Goal: Information Seeking & Learning: Learn about a topic

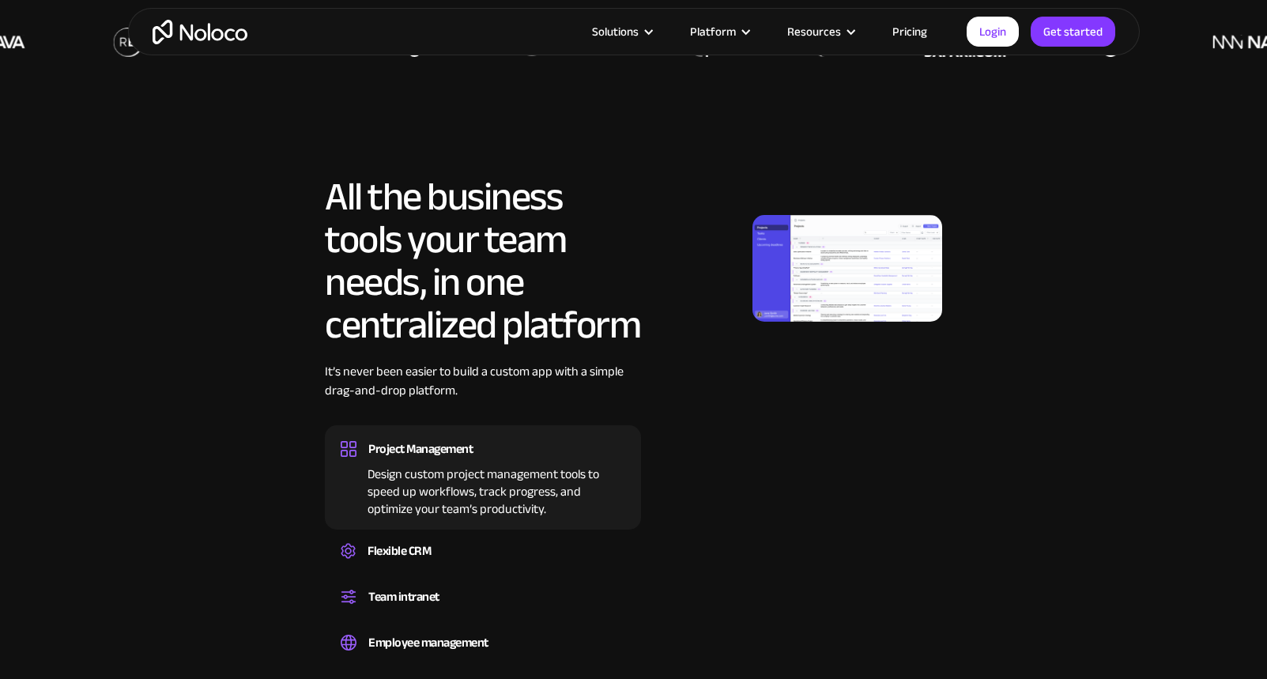
scroll to position [851, 0]
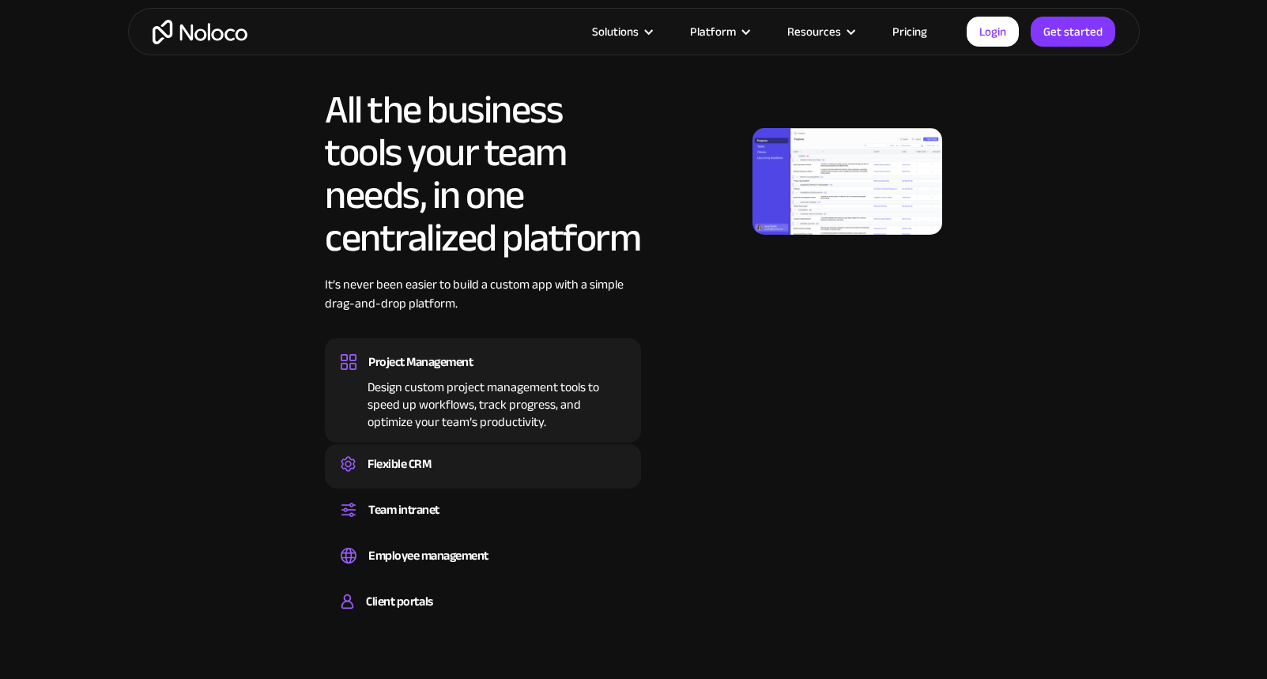
click at [445, 466] on div "Flexible CRM" at bounding box center [483, 464] width 285 height 24
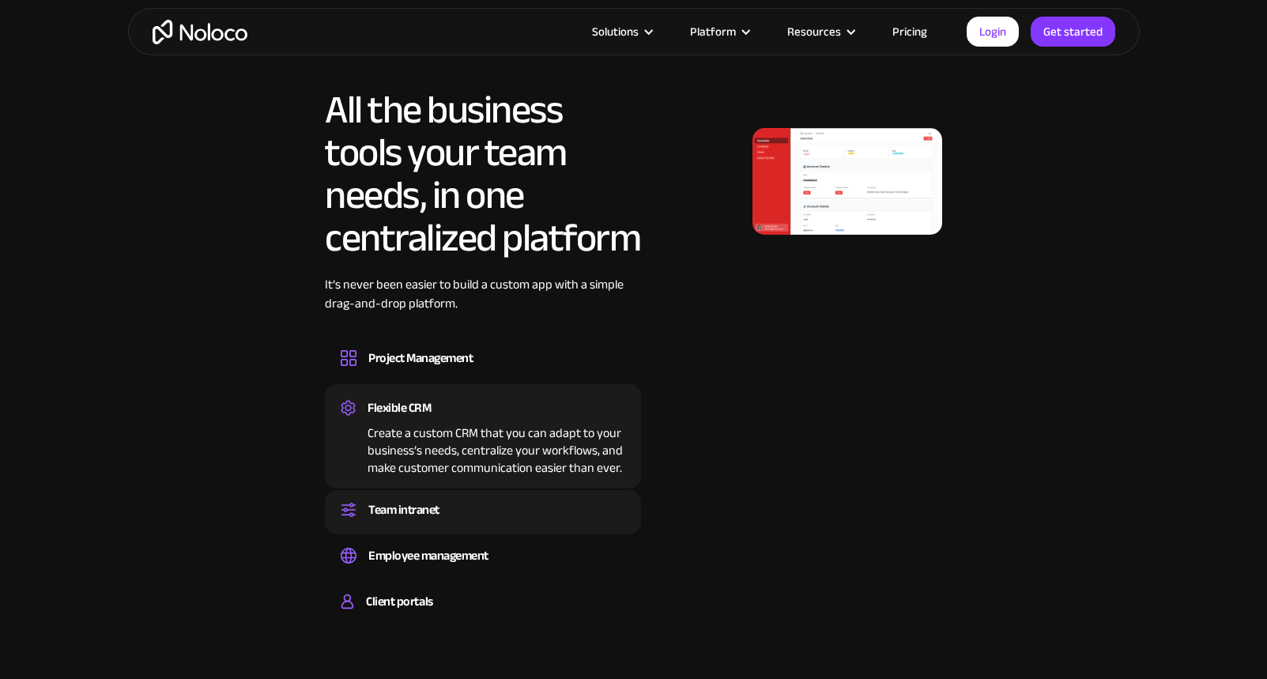
click at [437, 504] on div "Team intranet" at bounding box center [403, 510] width 71 height 24
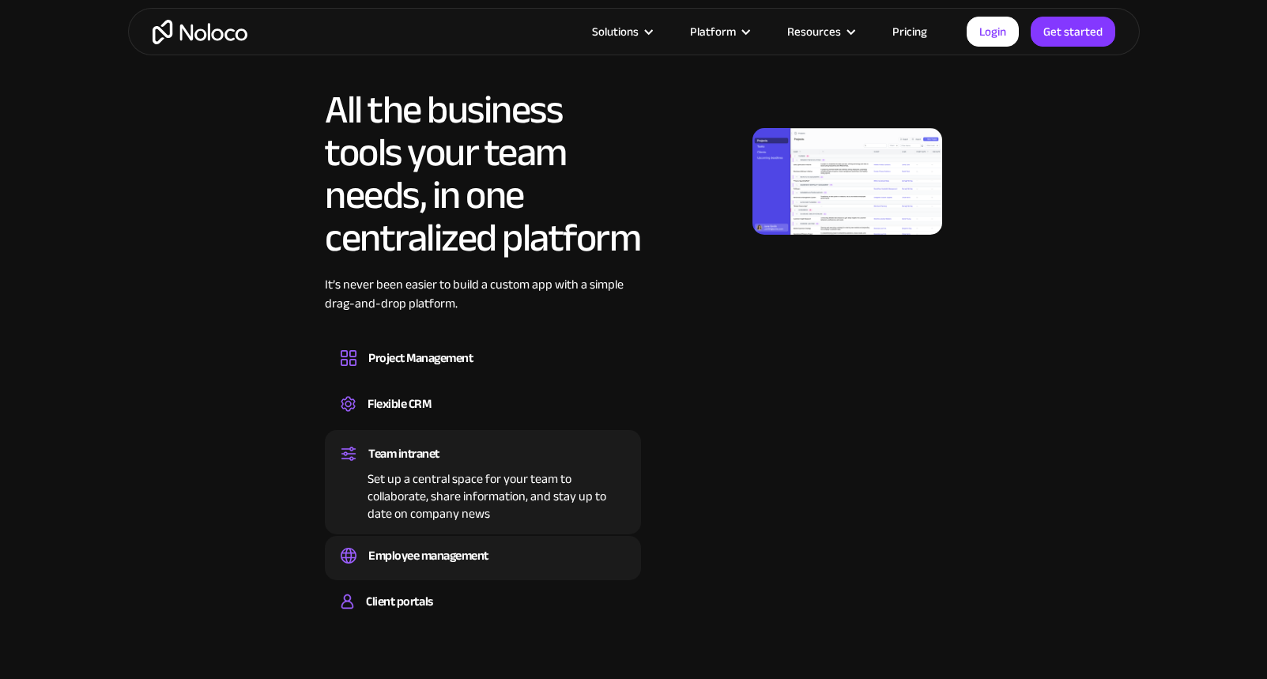
click at [443, 540] on div "Employee management Easily manage employee information, track performance, and …" at bounding box center [483, 558] width 316 height 44
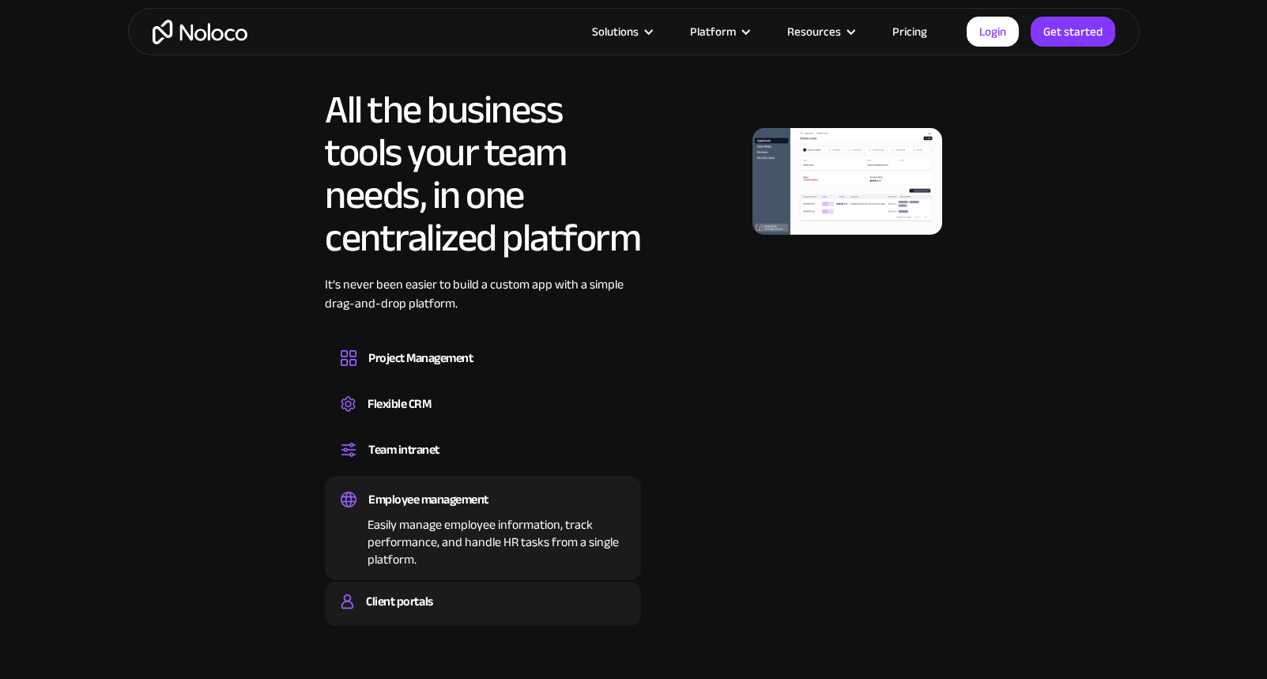
click at [440, 586] on div "Client portals Build a secure, fully-branded, and personalized client portal th…" at bounding box center [483, 604] width 316 height 44
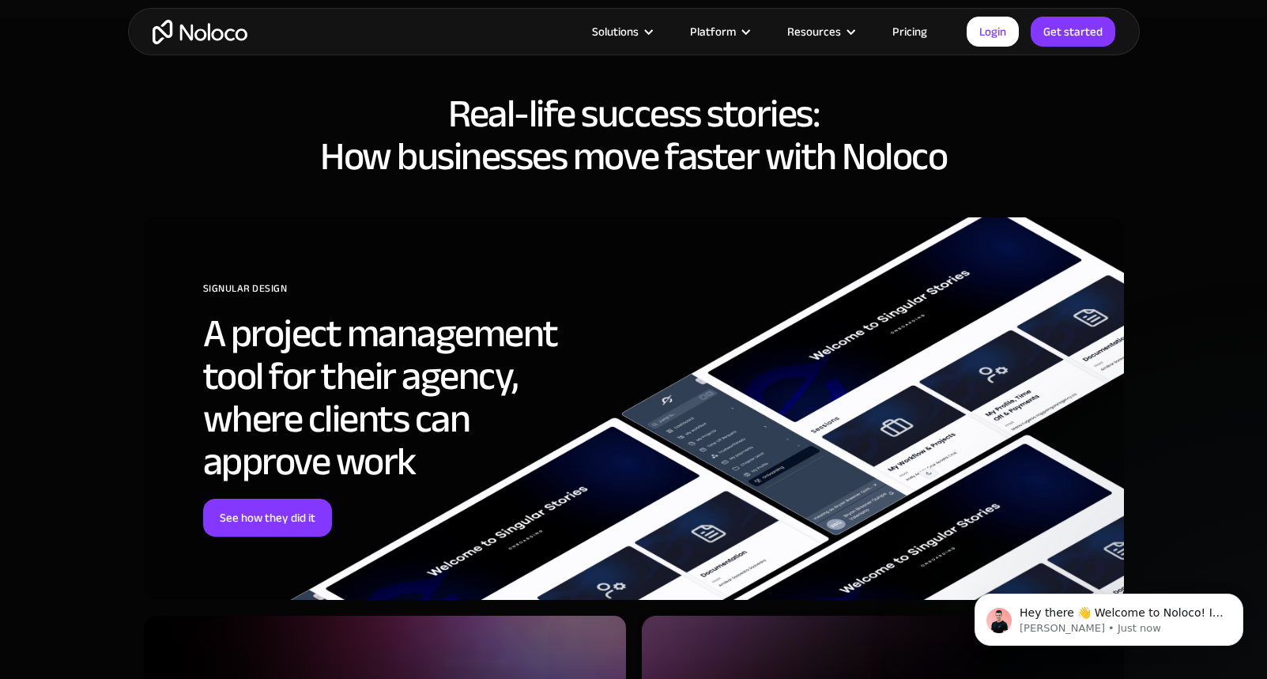
scroll to position [5236, 0]
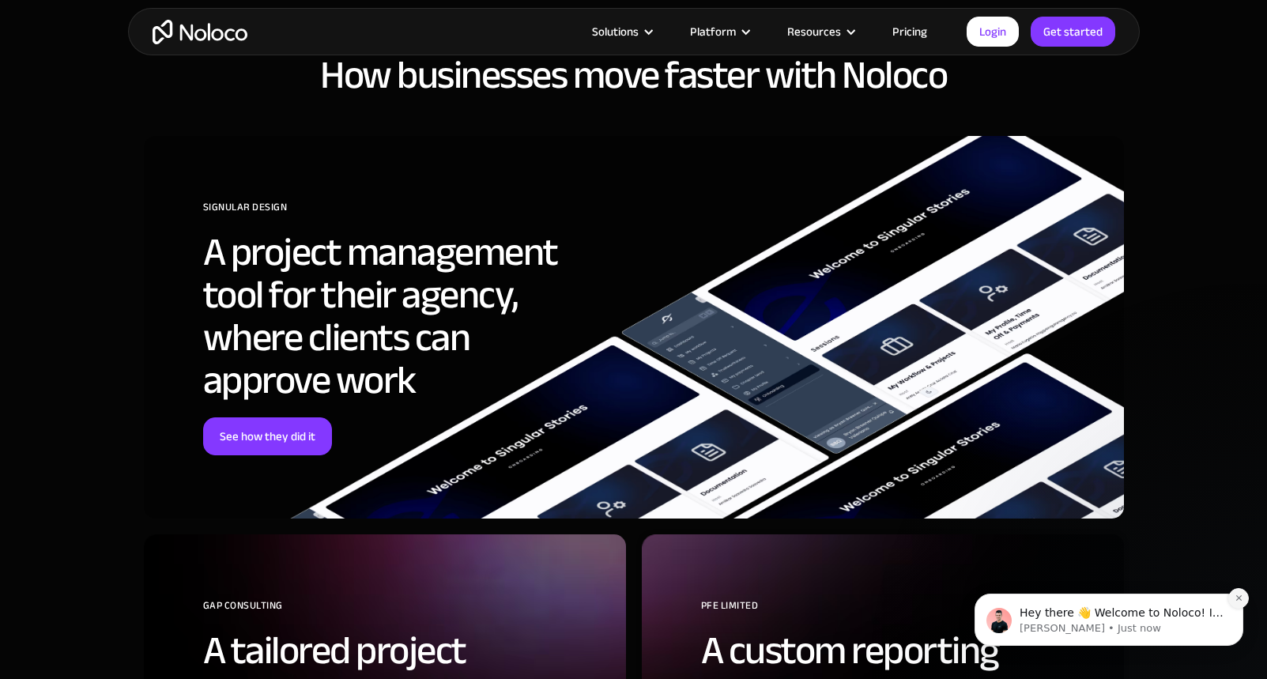
click at [1238, 599] on icon "Dismiss notification" at bounding box center [1239, 598] width 9 height 9
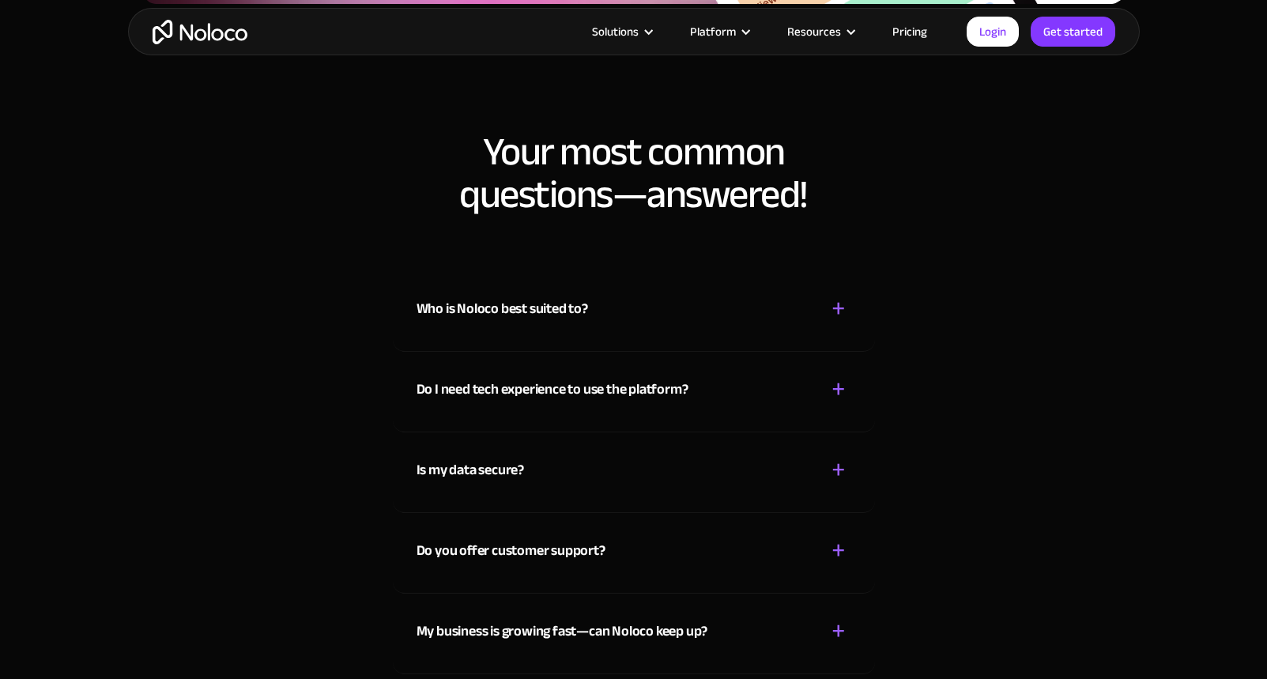
scroll to position [7563, 0]
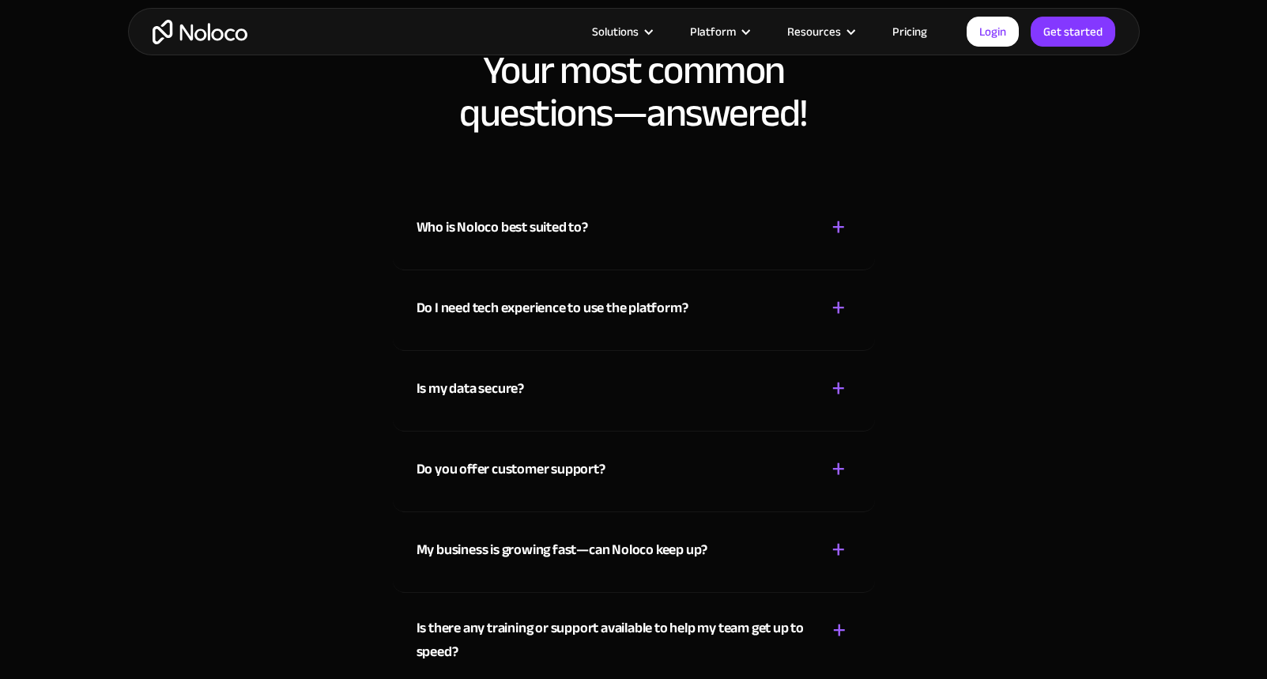
click at [591, 237] on div "Who is Noloco best suited to? + -" at bounding box center [634, 218] width 435 height 56
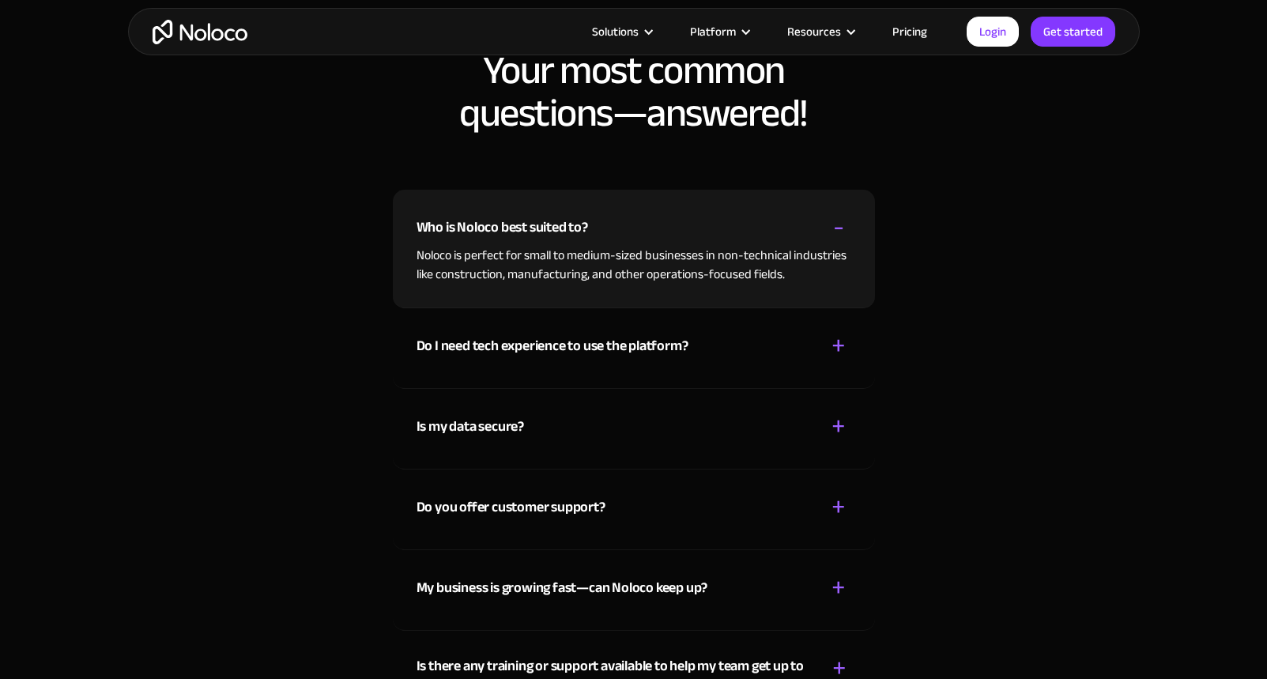
click at [743, 353] on div "Do I need tech experience to use the platform? + -" at bounding box center [634, 336] width 435 height 56
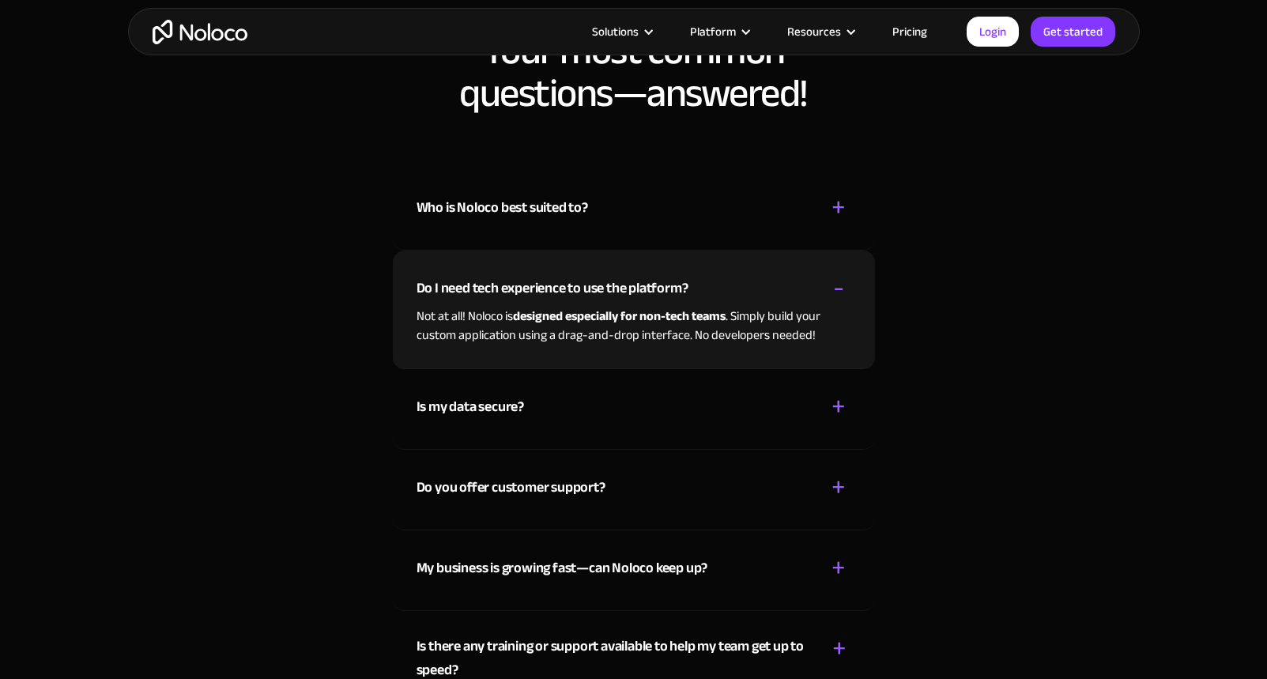
scroll to position [7603, 0]
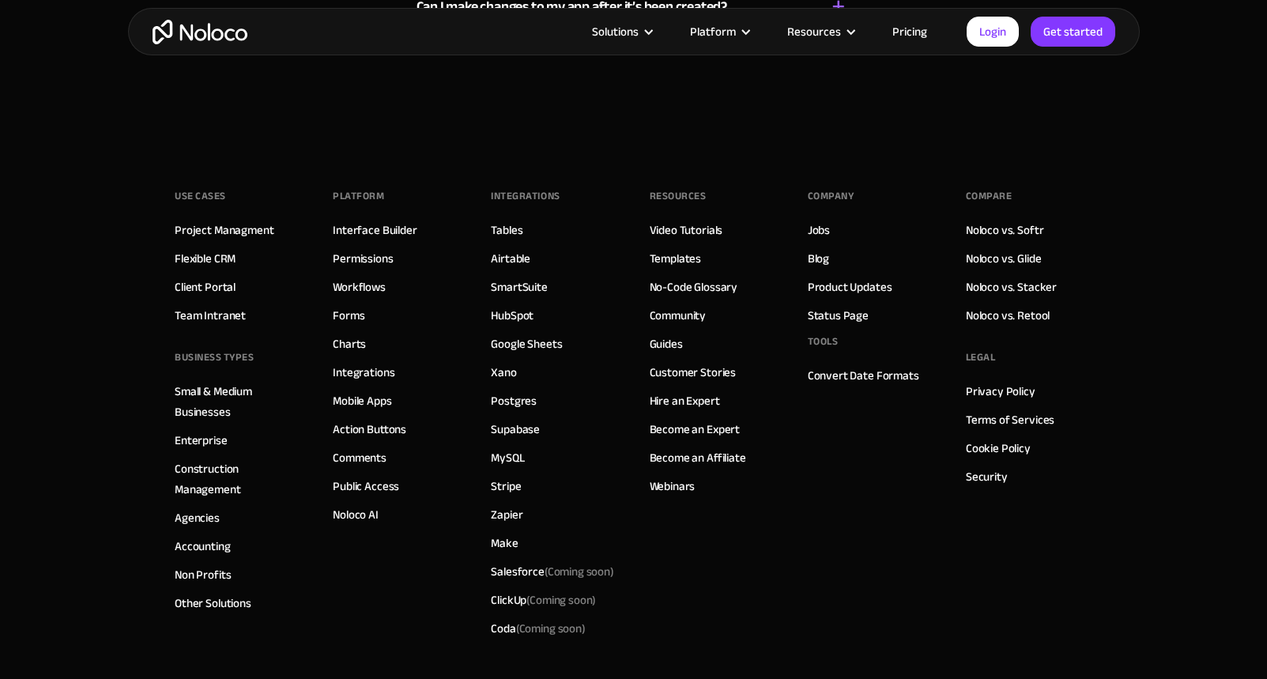
scroll to position [8336, 0]
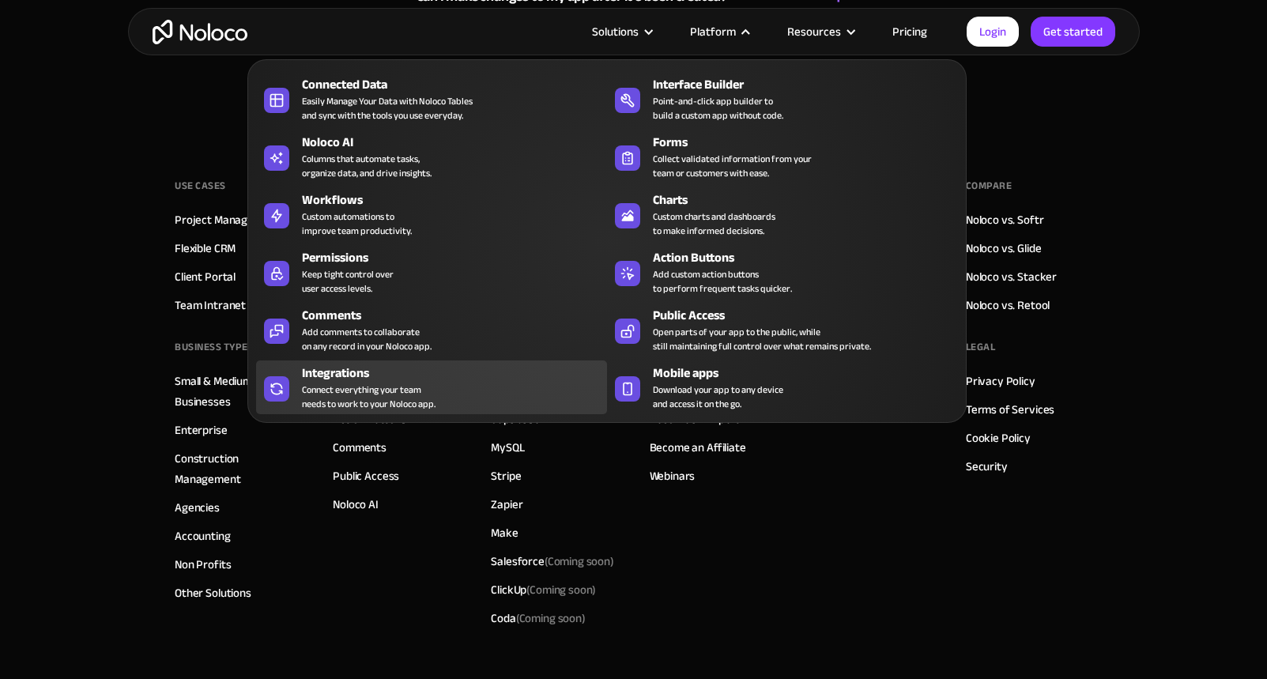
click at [423, 386] on div "Connect everything your team needs to work to your Noloco app." at bounding box center [369, 397] width 134 height 28
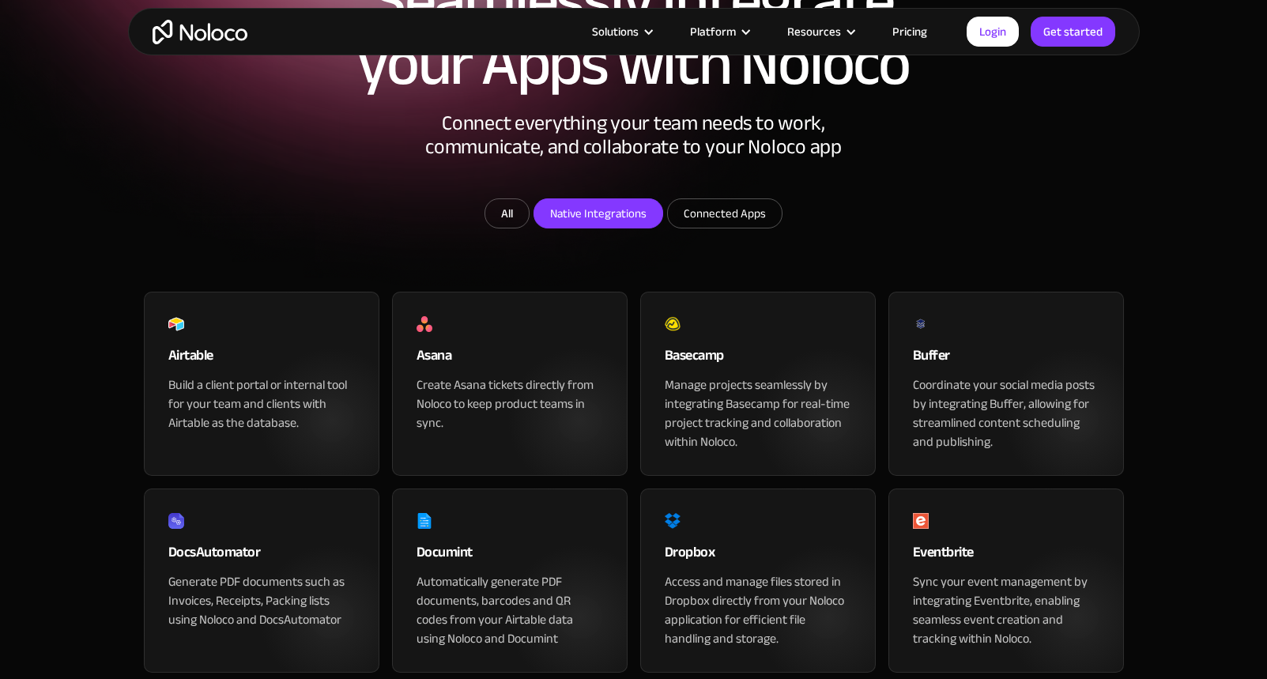
click at [642, 228] on input "Native Integrations" at bounding box center [599, 213] width 128 height 28
checkbox input "true"
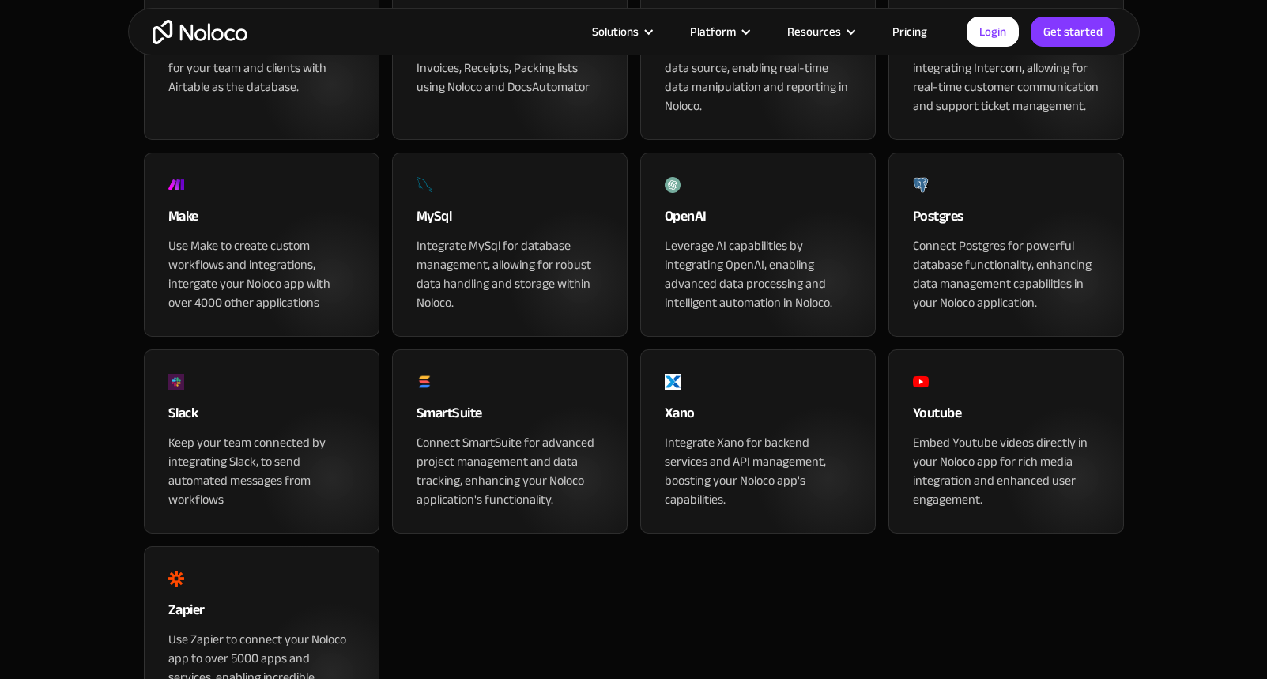
scroll to position [32, 0]
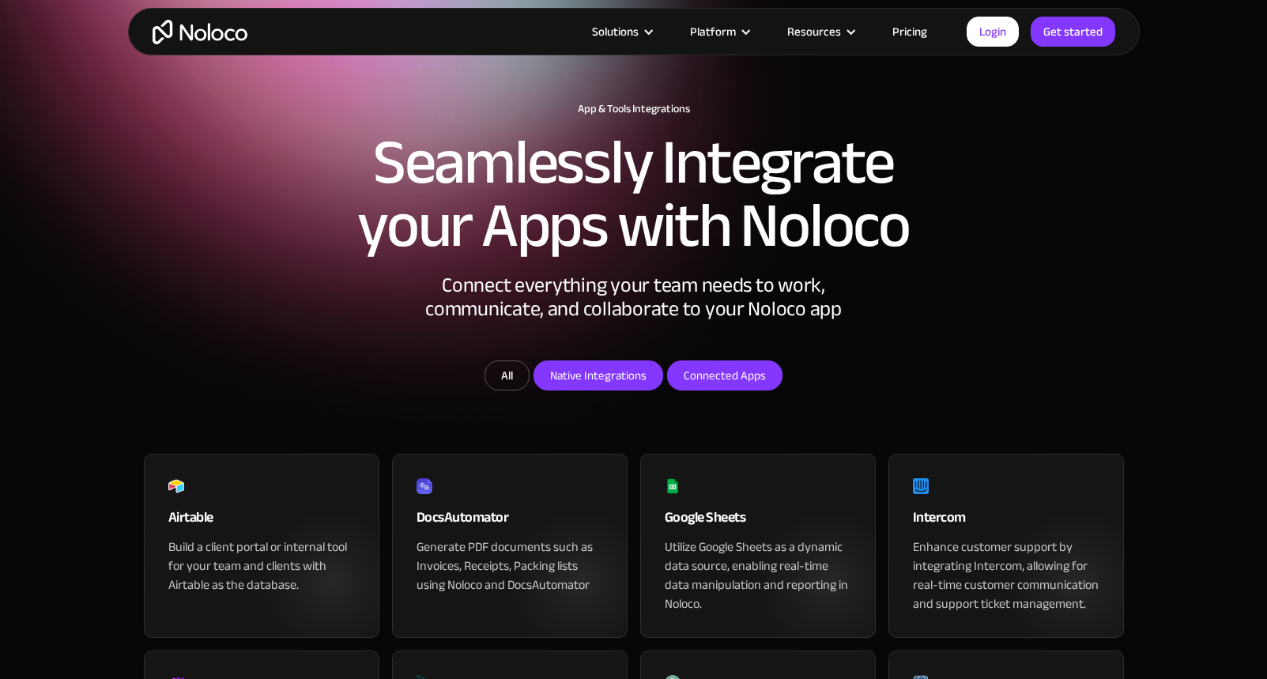
click at [770, 390] on input "Connected Apps" at bounding box center [725, 375] width 114 height 28
checkbox input "true"
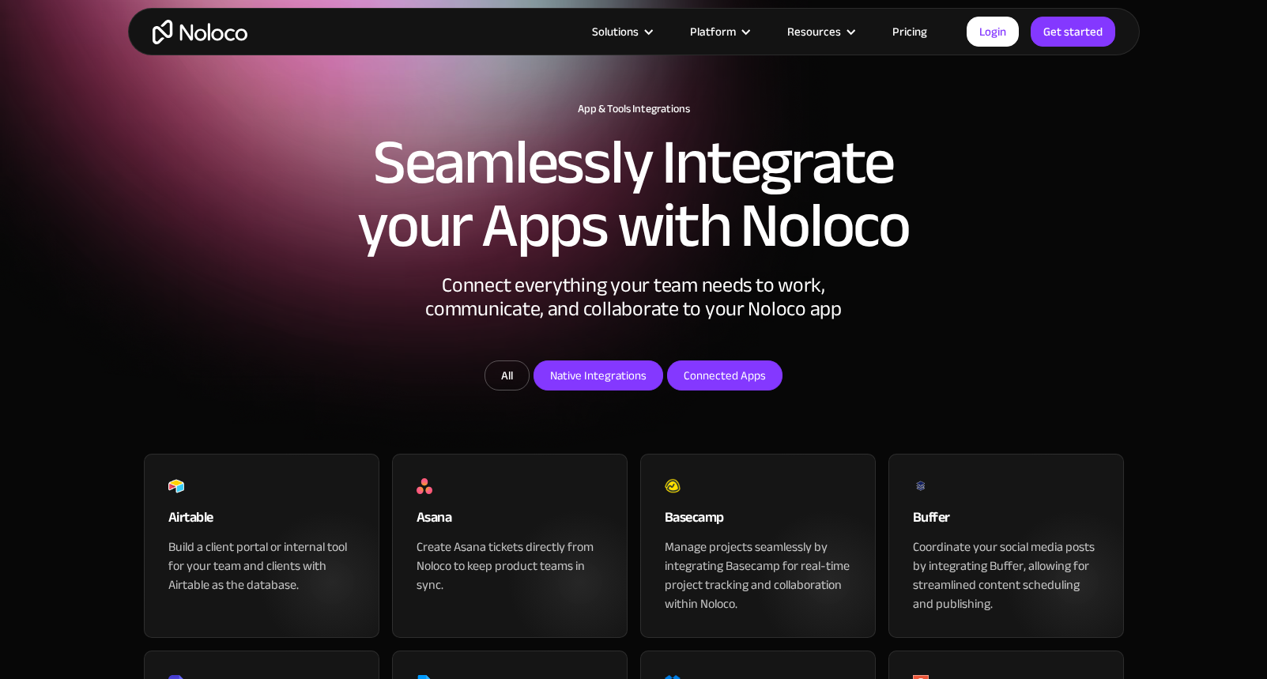
scroll to position [41, 0]
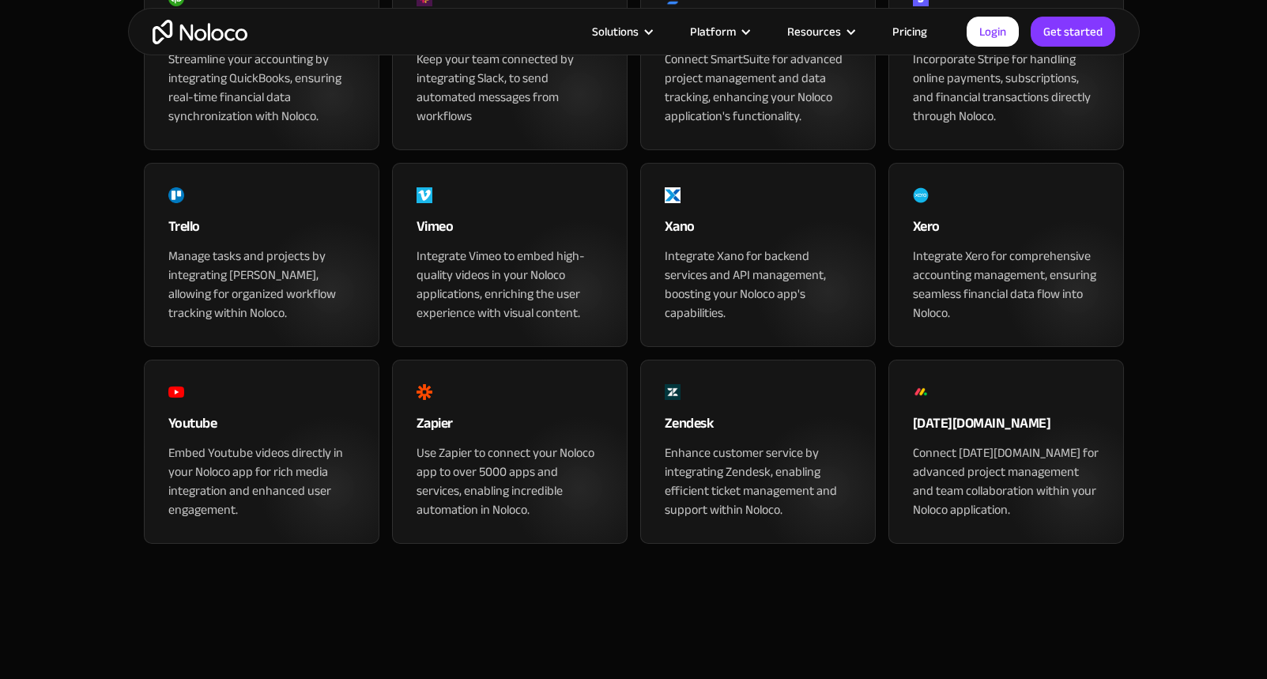
scroll to position [1730, 0]
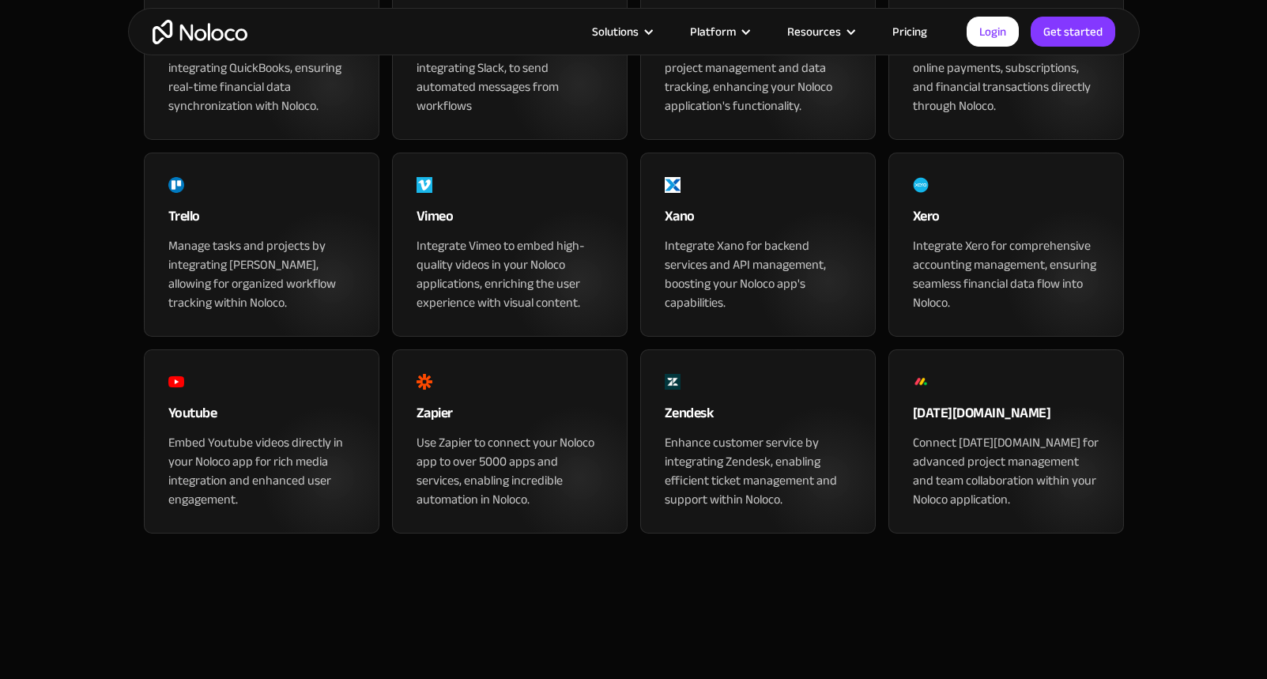
click at [920, 433] on div "monday.com" at bounding box center [1006, 418] width 187 height 32
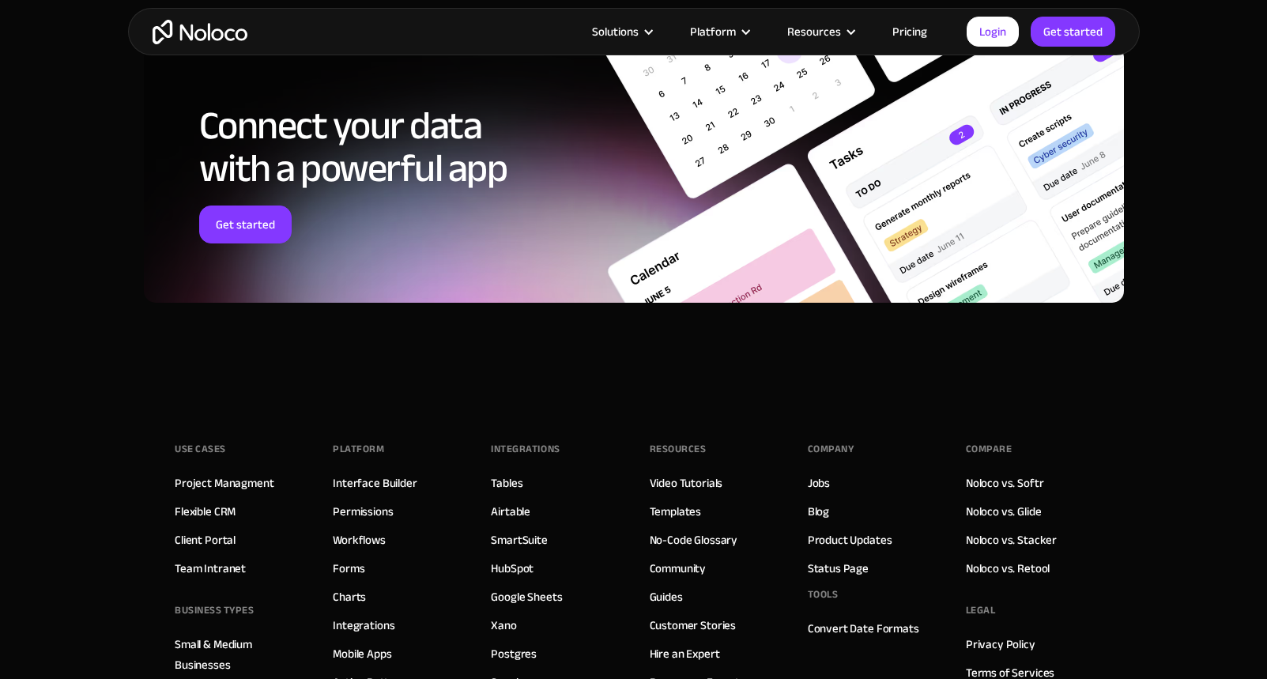
scroll to position [2590, 0]
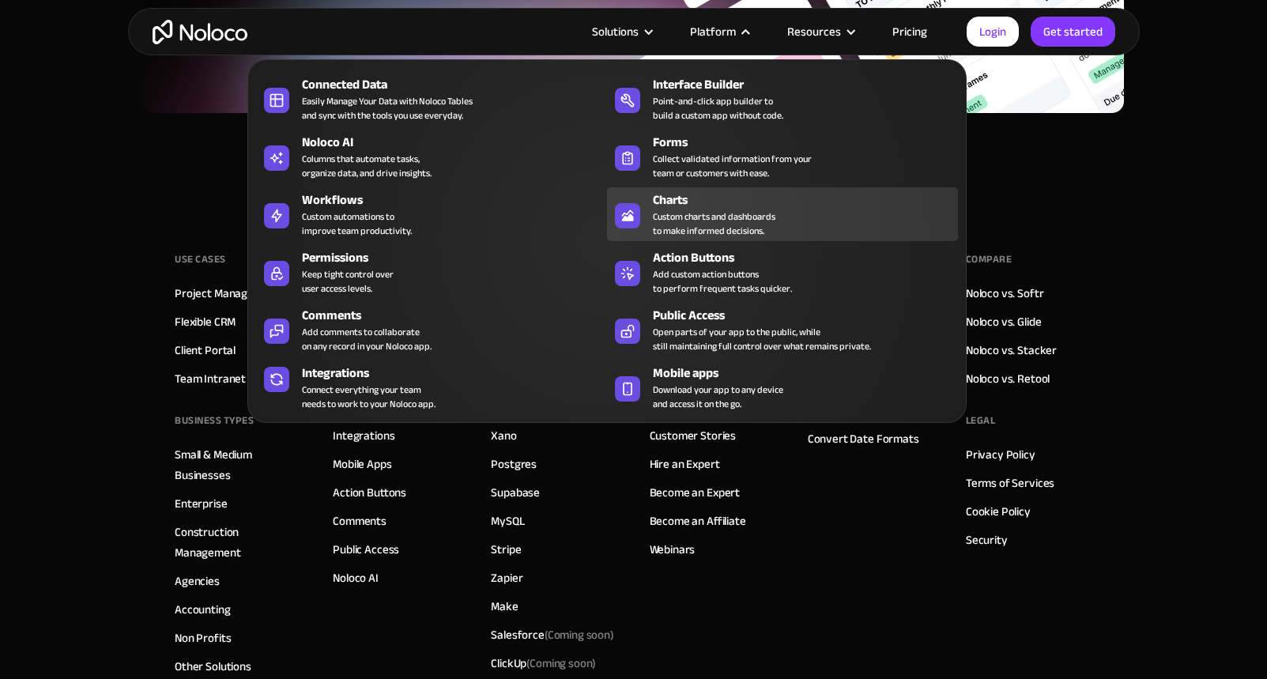
click at [738, 218] on div "Custom charts and dashboards to make informed decisions." at bounding box center [714, 224] width 123 height 28
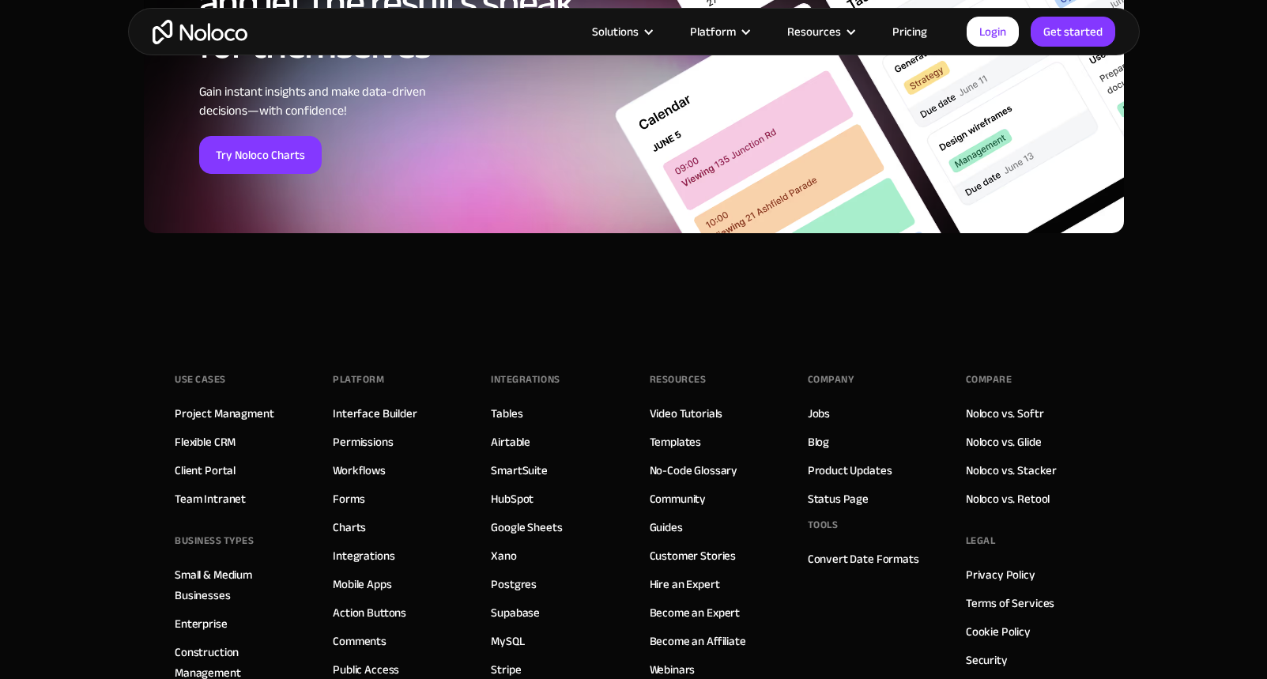
scroll to position [5425, 0]
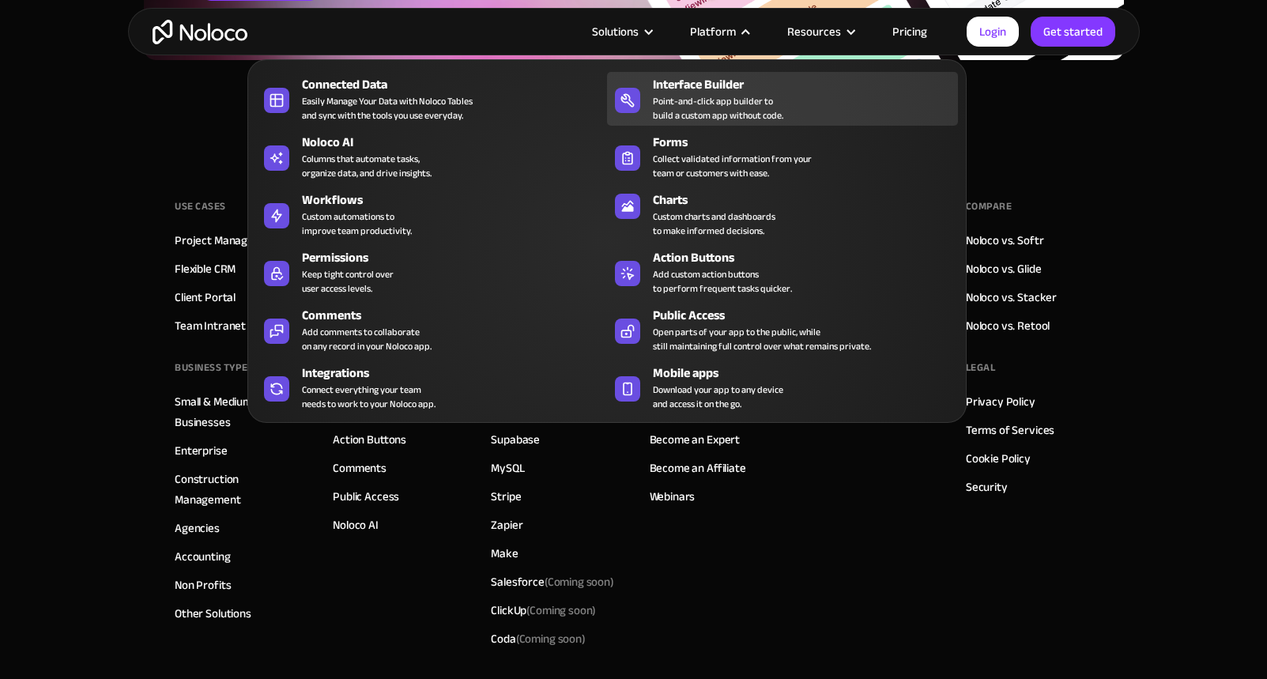
click at [725, 113] on div "Point-and-click app builder to build a custom app without code." at bounding box center [718, 108] width 130 height 28
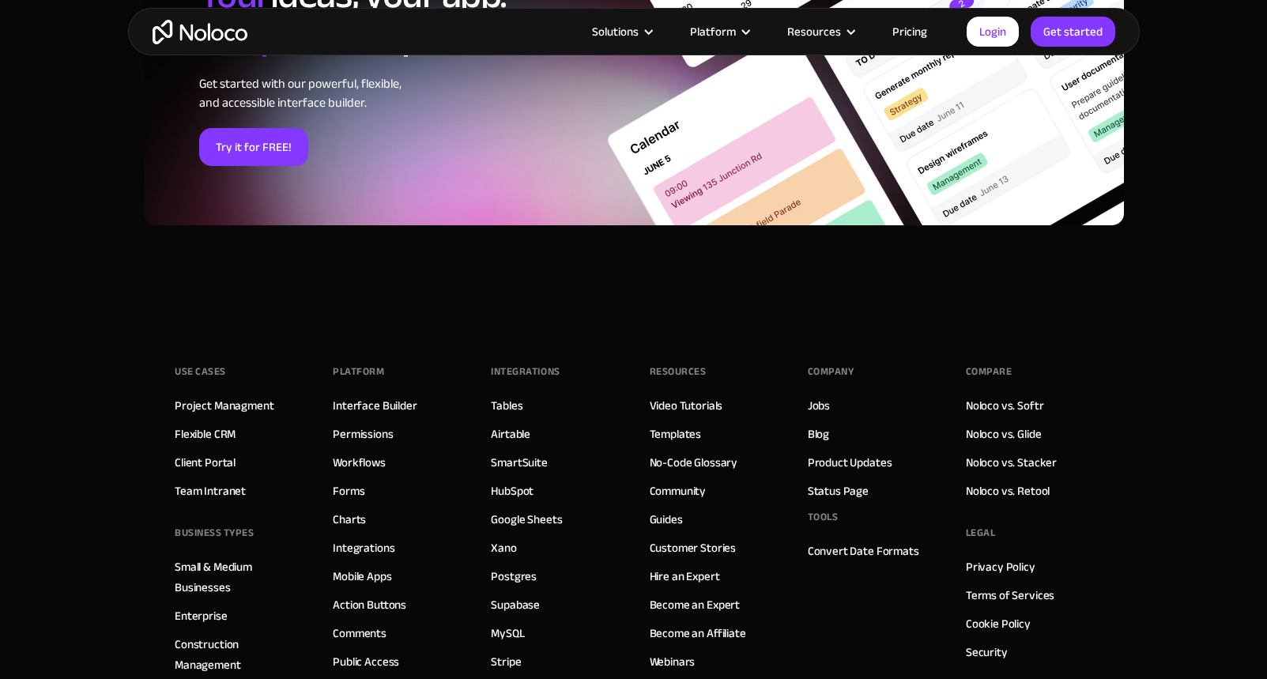
scroll to position [5256, 0]
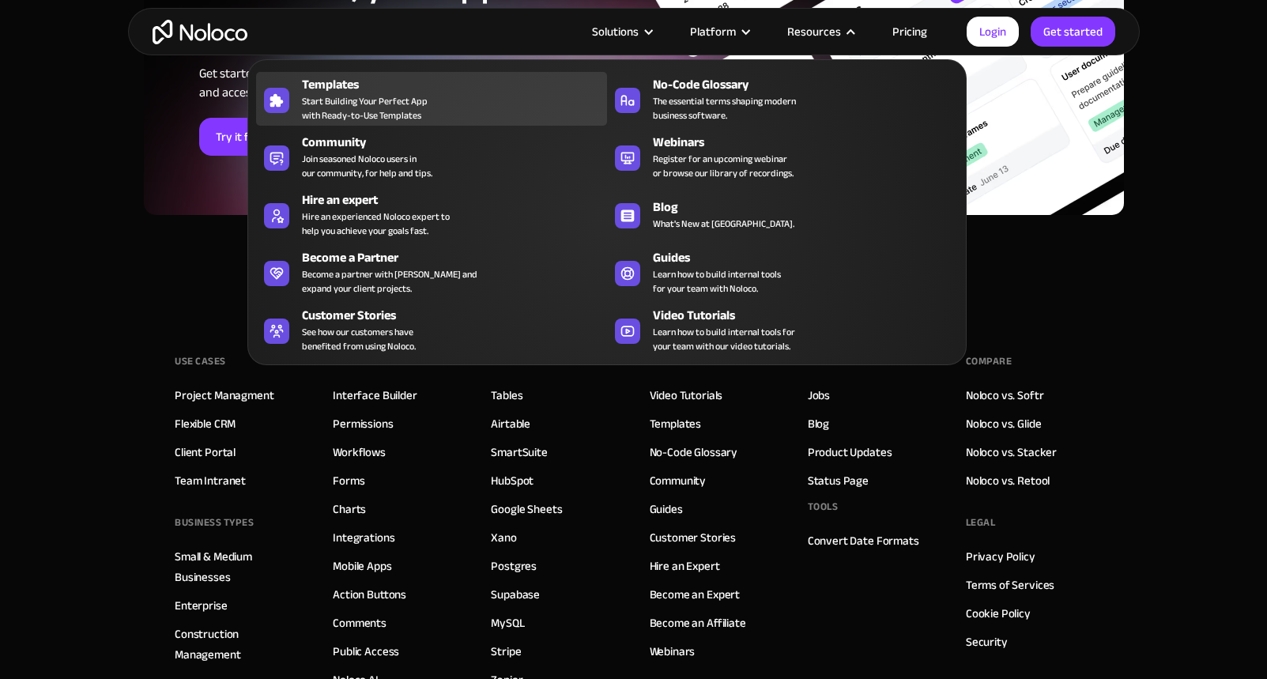
click at [399, 94] on span "Start Building Your Perfect App with Ready-to-Use Templates" at bounding box center [365, 108] width 126 height 28
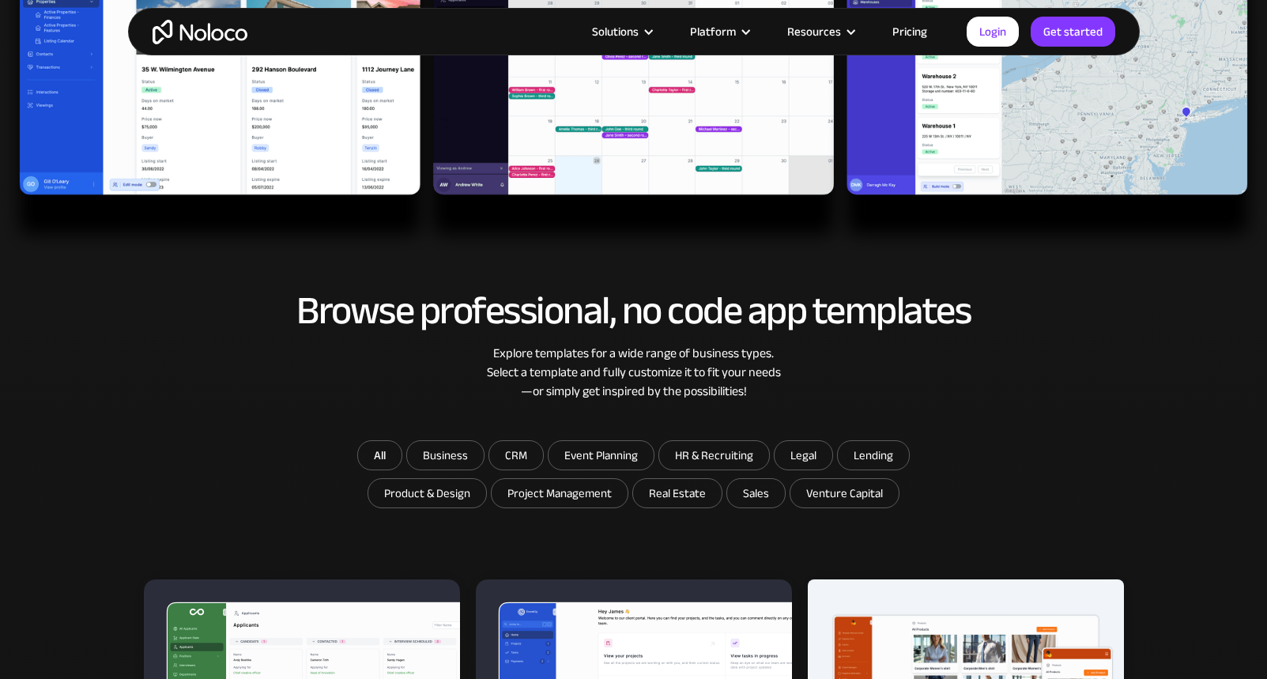
scroll to position [950, 0]
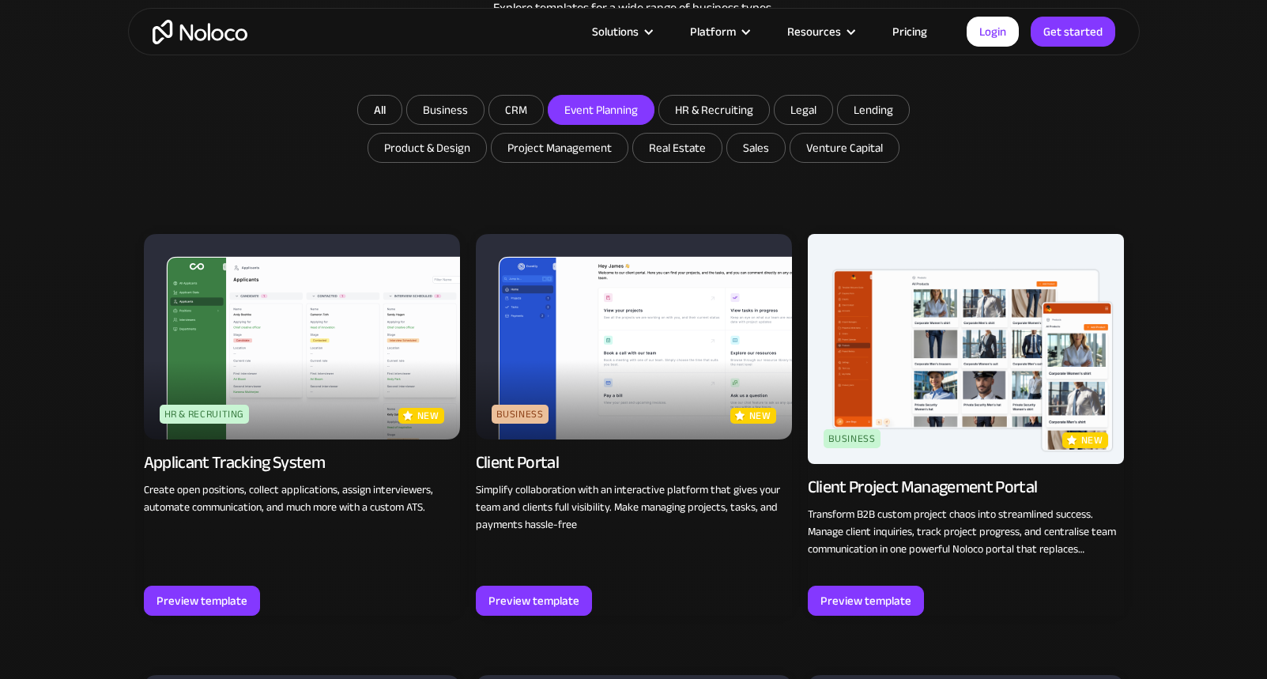
click at [595, 108] on input "Event Planning" at bounding box center [601, 110] width 105 height 28
checkbox input "true"
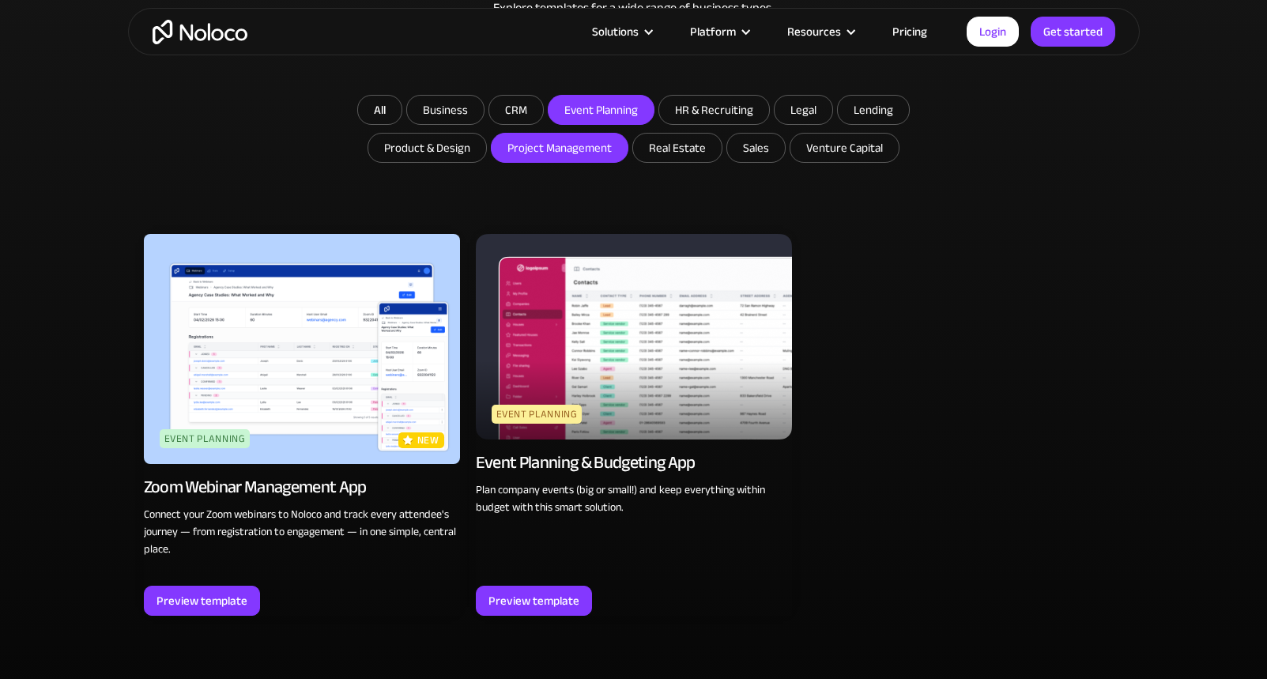
click at [587, 146] on input "Project Management" at bounding box center [560, 148] width 136 height 28
checkbox input "true"
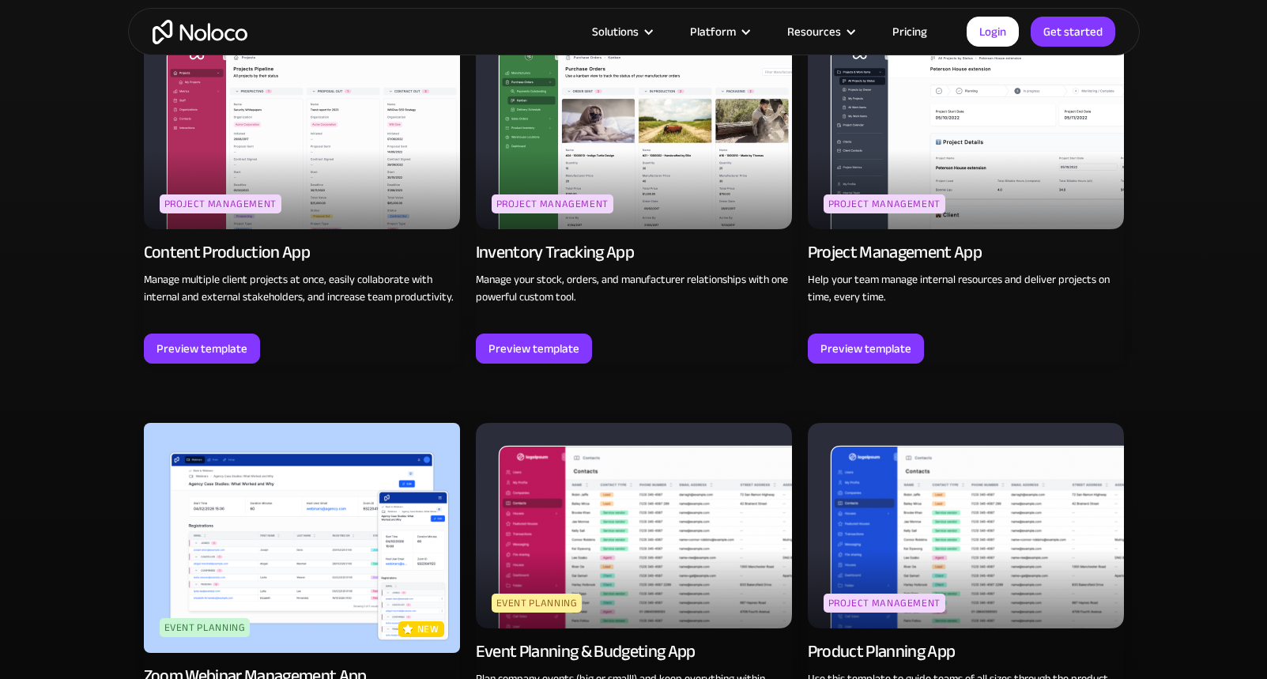
scroll to position [1241, 0]
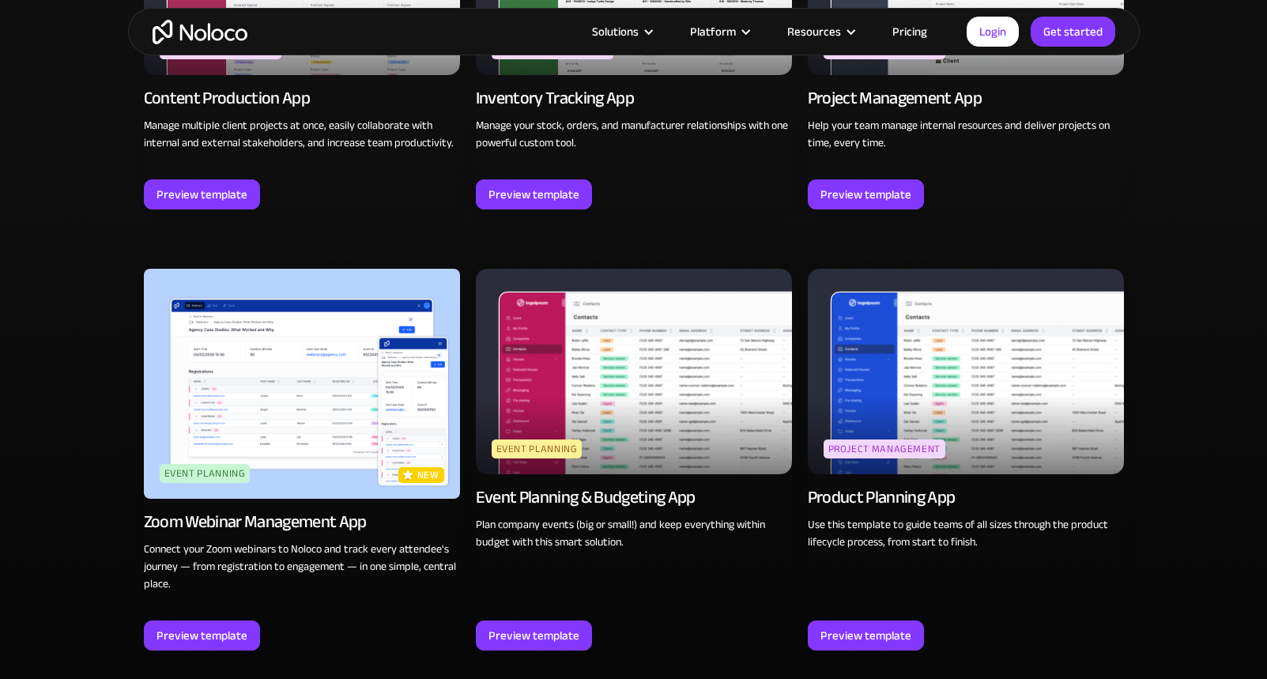
click at [1176, 253] on div "Browse professional, no code app templates Explore templates for a wide range o…" at bounding box center [633, 147] width 1267 height 1166
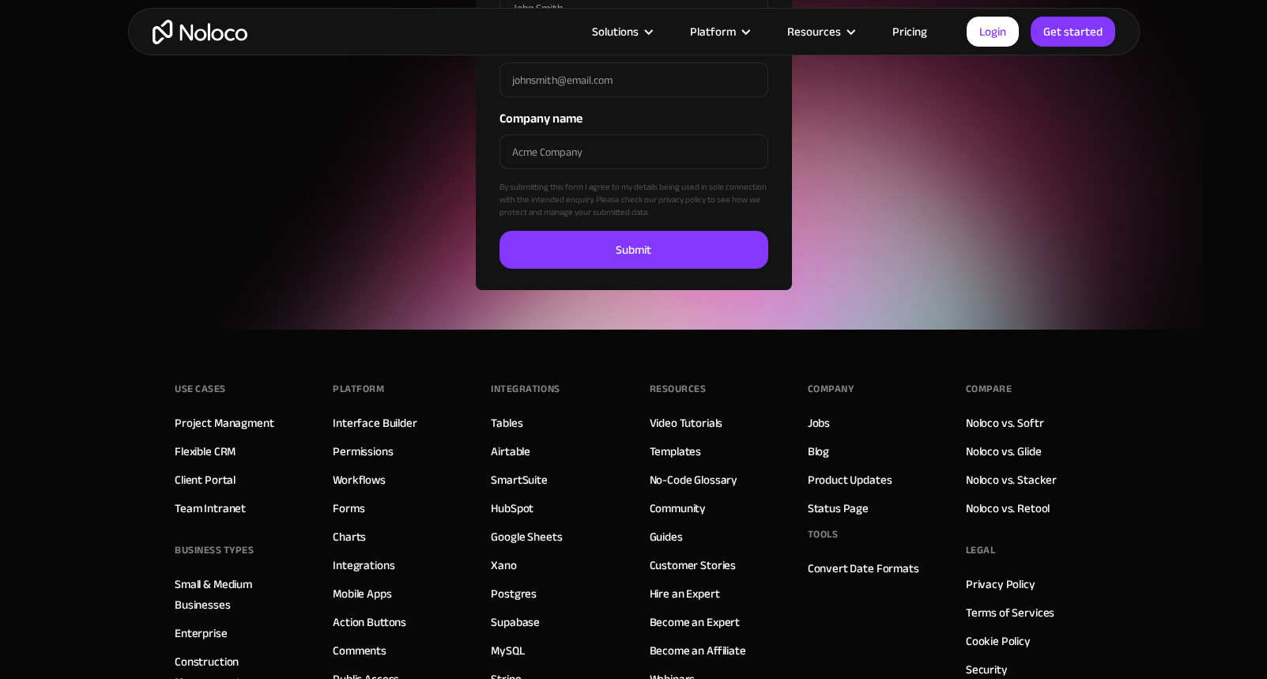
scroll to position [2364, 0]
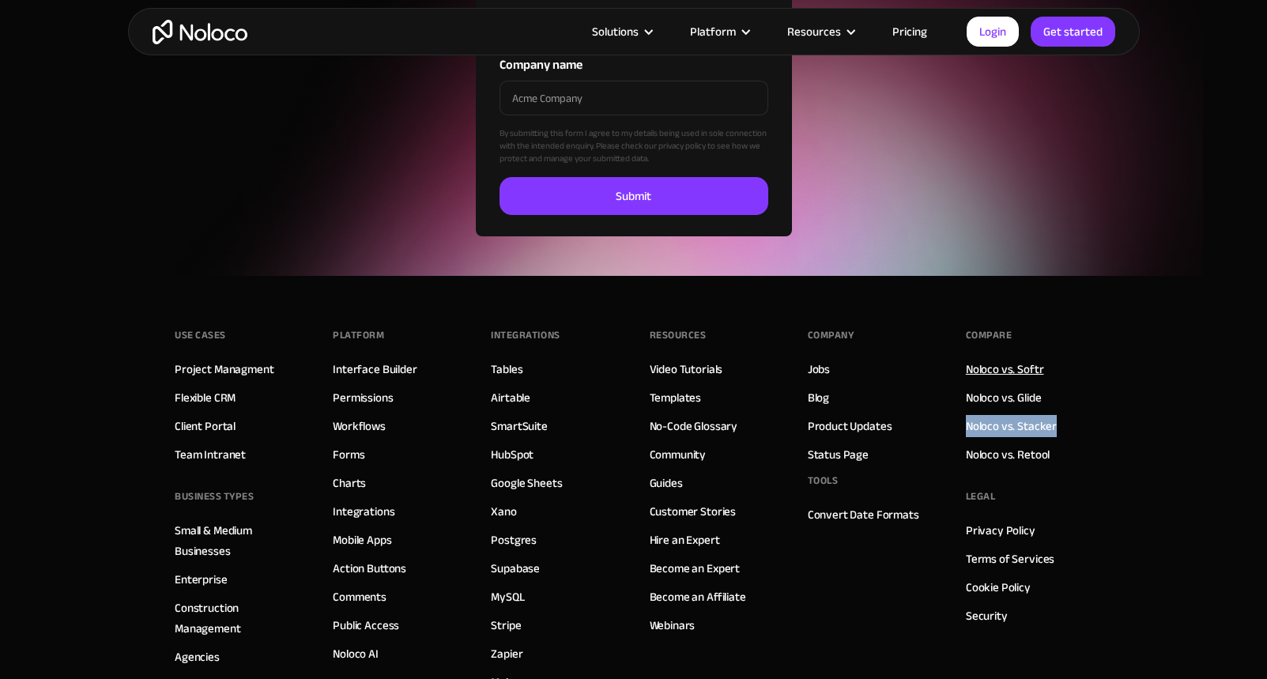
click at [1029, 368] on link "Noloco vs. Softr" at bounding box center [1005, 369] width 78 height 21
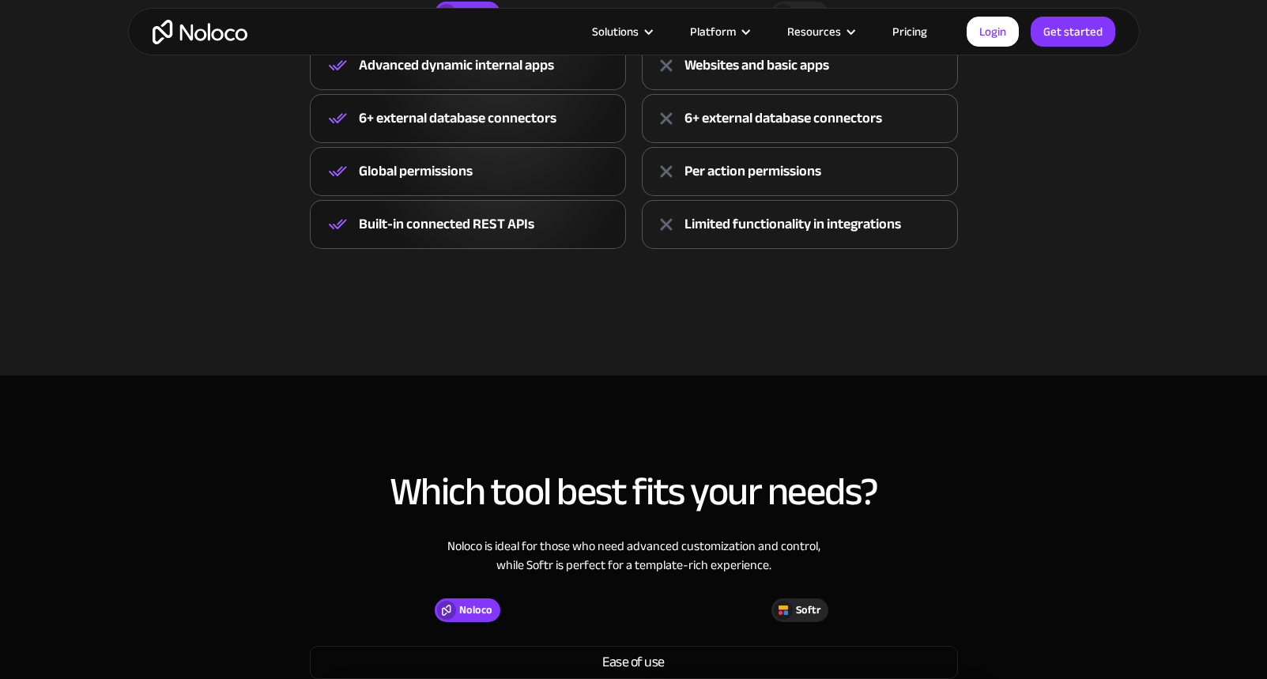
scroll to position [980, 0]
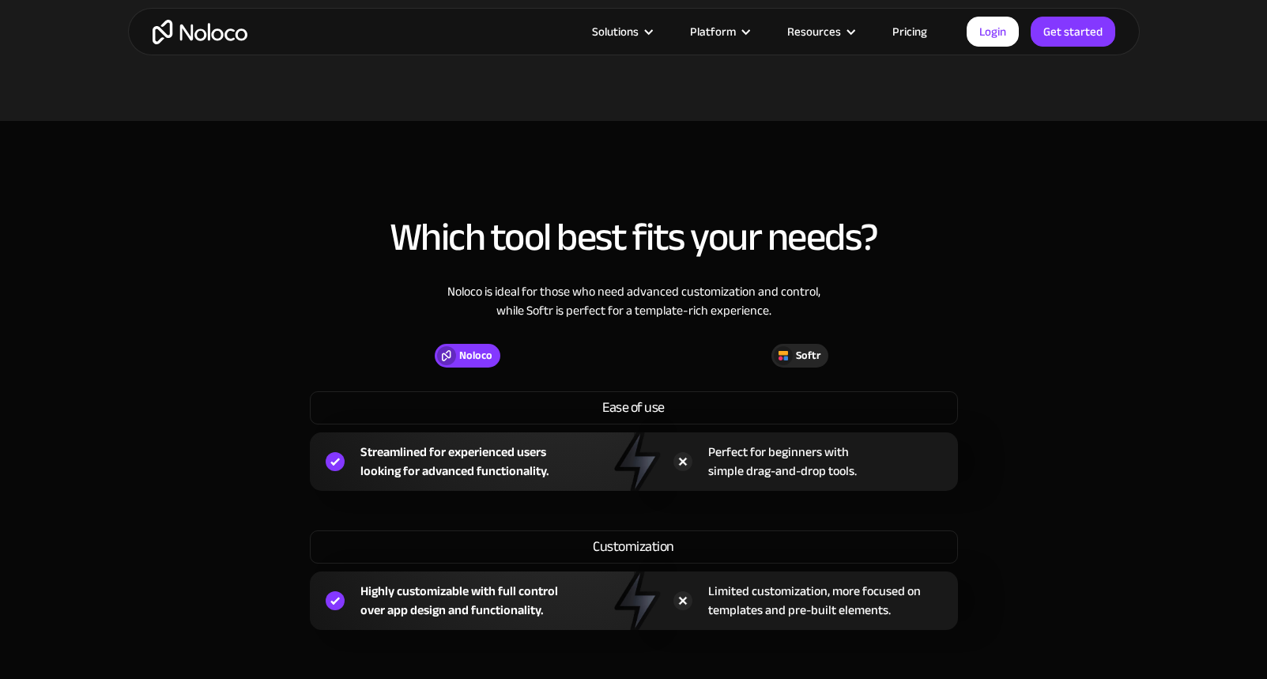
click at [1154, 383] on section "Which tool best fits your needs? Noloco is ideal for those who need advanced cu…" at bounding box center [633, 419] width 1267 height 596
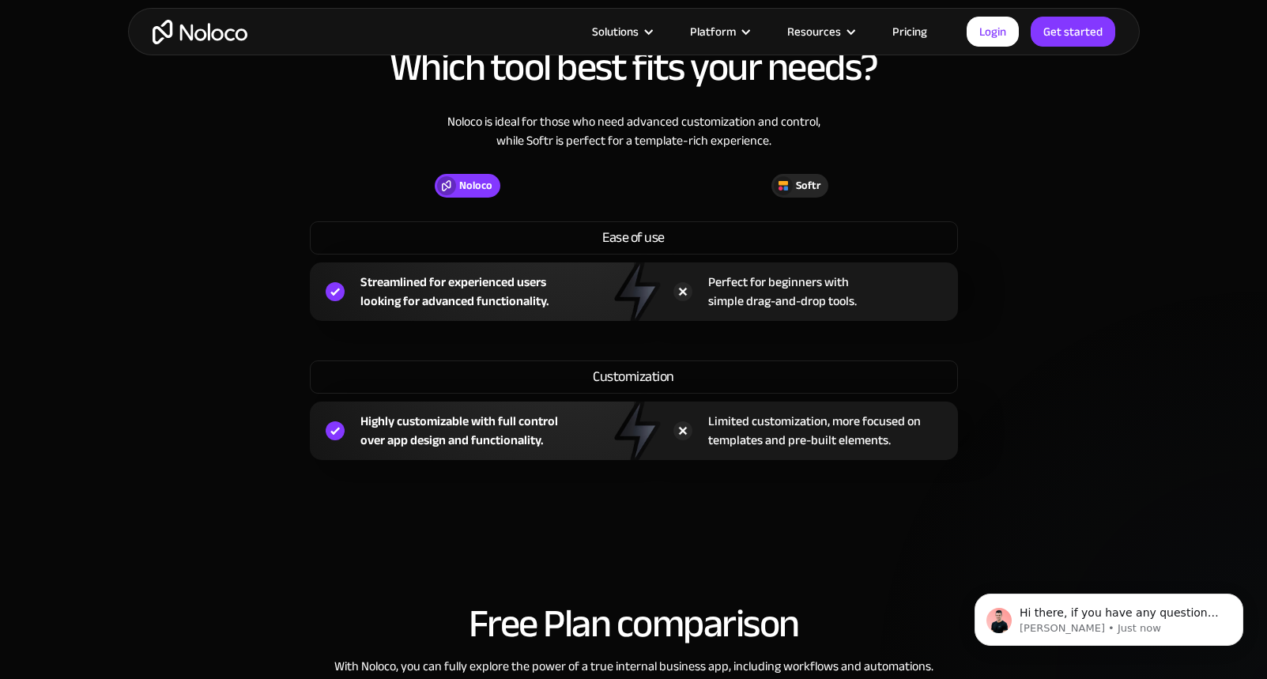
scroll to position [0, 0]
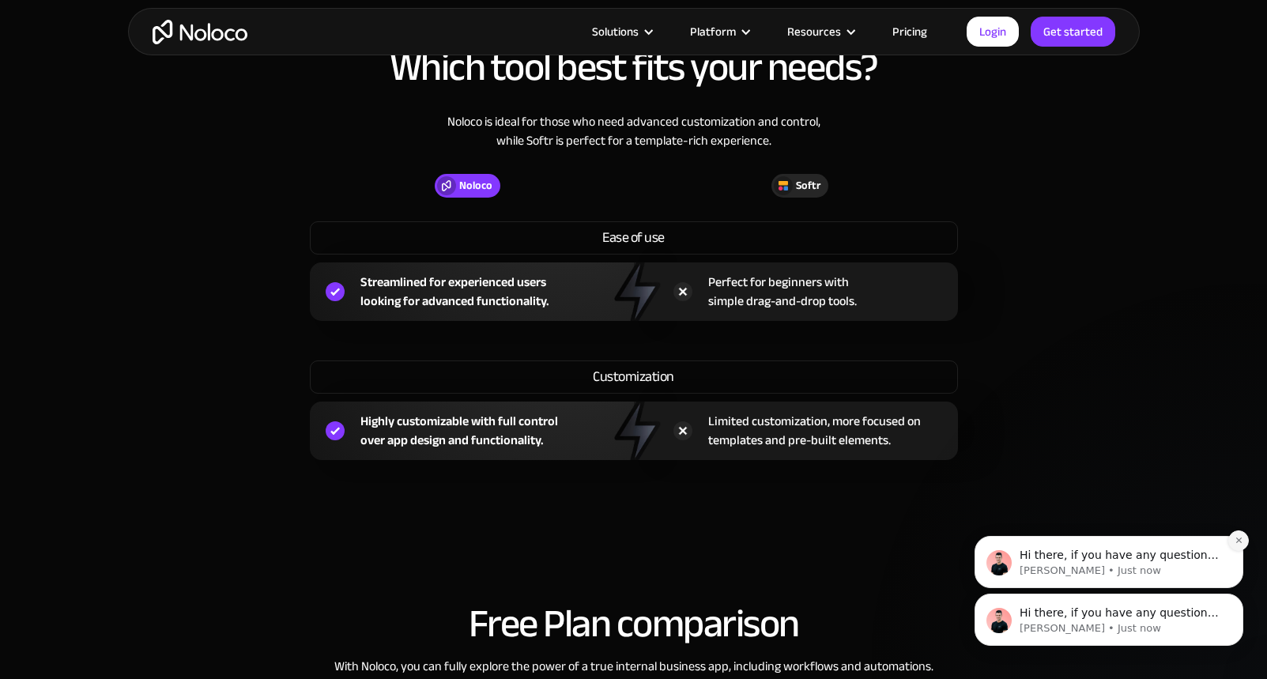
drag, startPoint x: 2093, startPoint y: 905, endPoint x: 1179, endPoint y: 446, distance: 1022.6
click at [1240, 542] on icon "Dismiss notification" at bounding box center [1239, 540] width 9 height 9
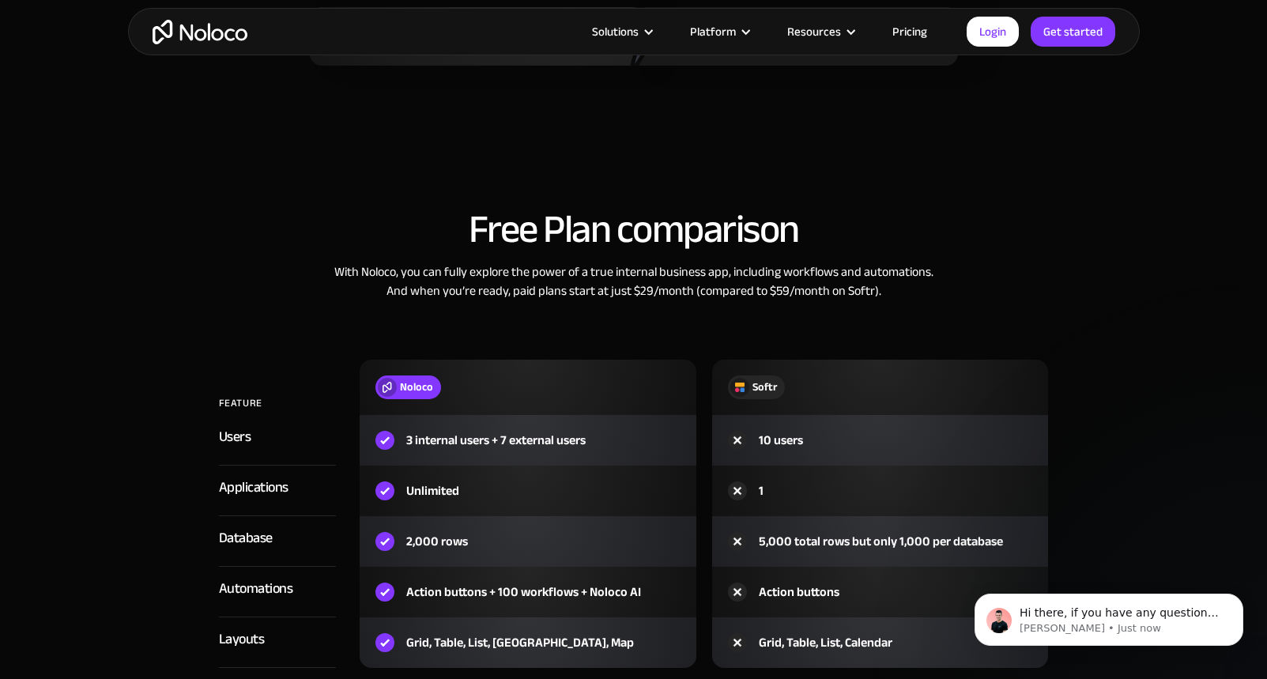
click at [1085, 433] on div "Free Plan comparison With Noloco, you can fully explore the power of a true int…" at bounding box center [634, 453] width 1012 height 523
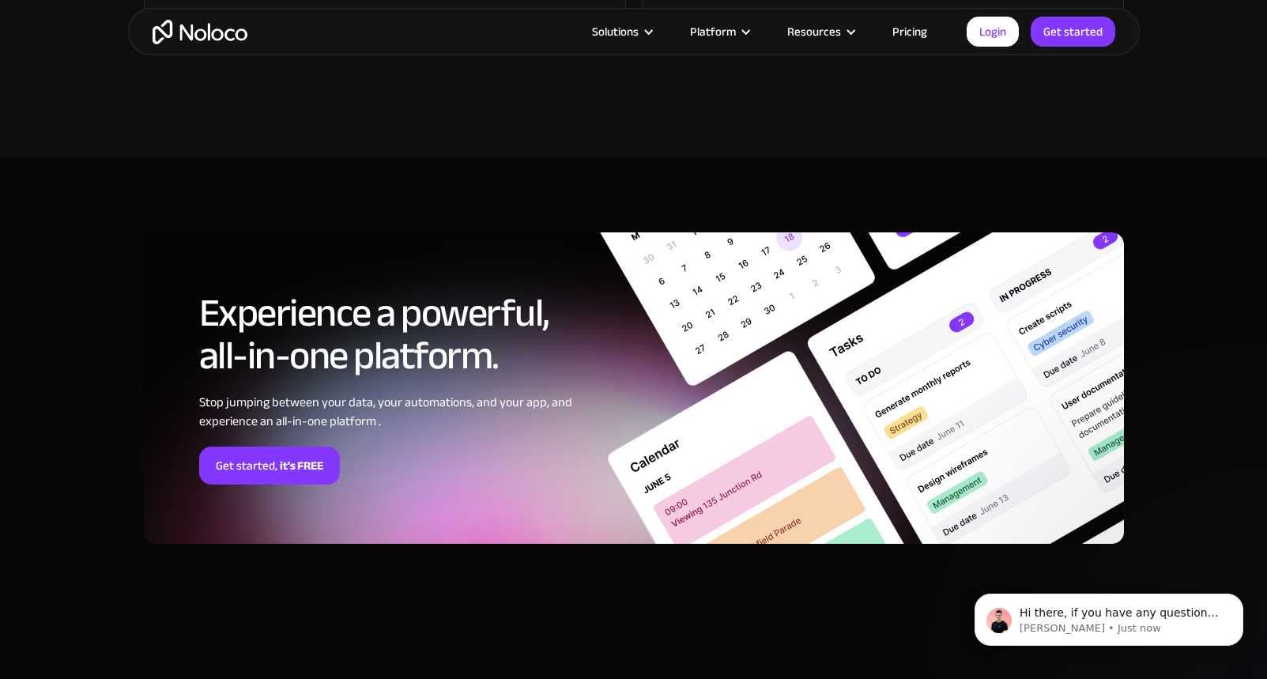
scroll to position [4091, 0]
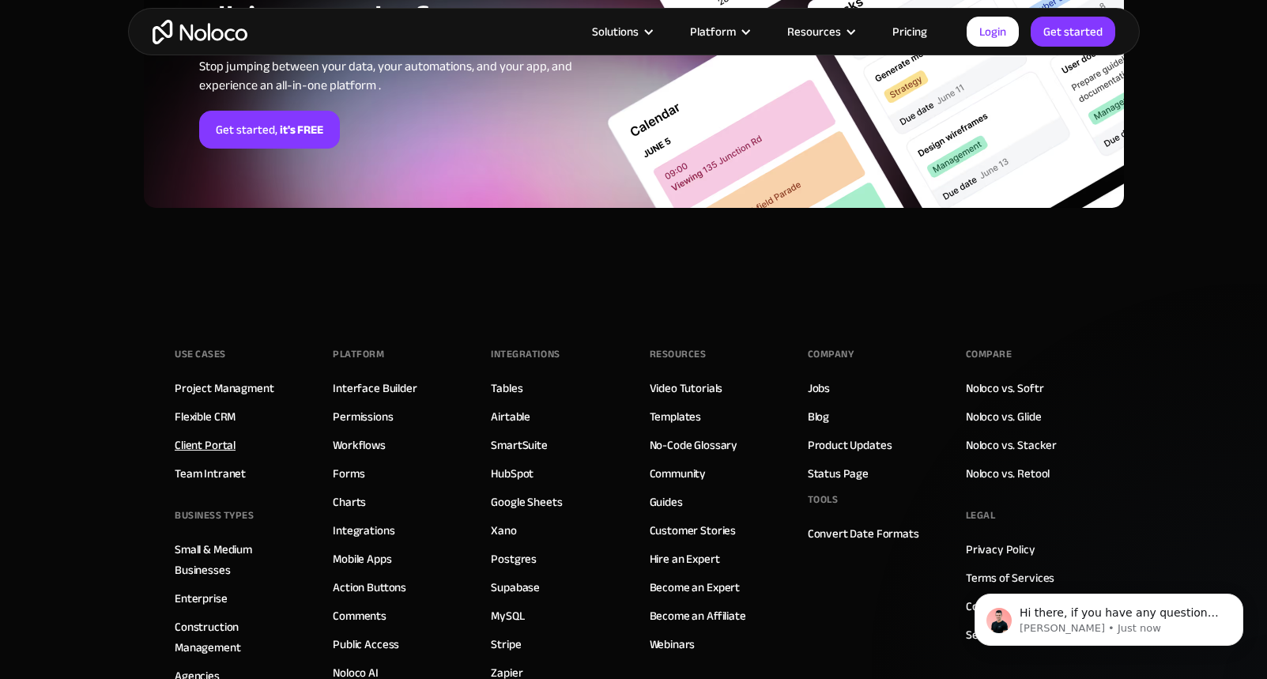
click at [185, 445] on link "Client Portal" at bounding box center [205, 445] width 61 height 21
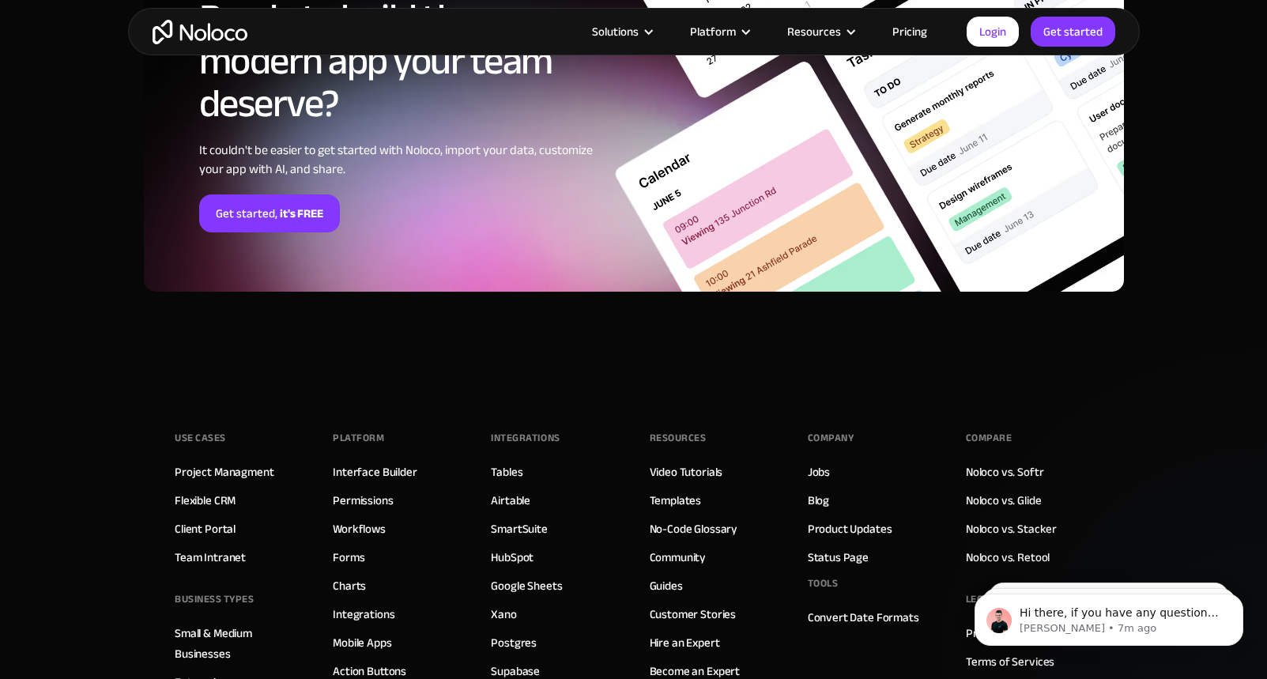
scroll to position [3906, 0]
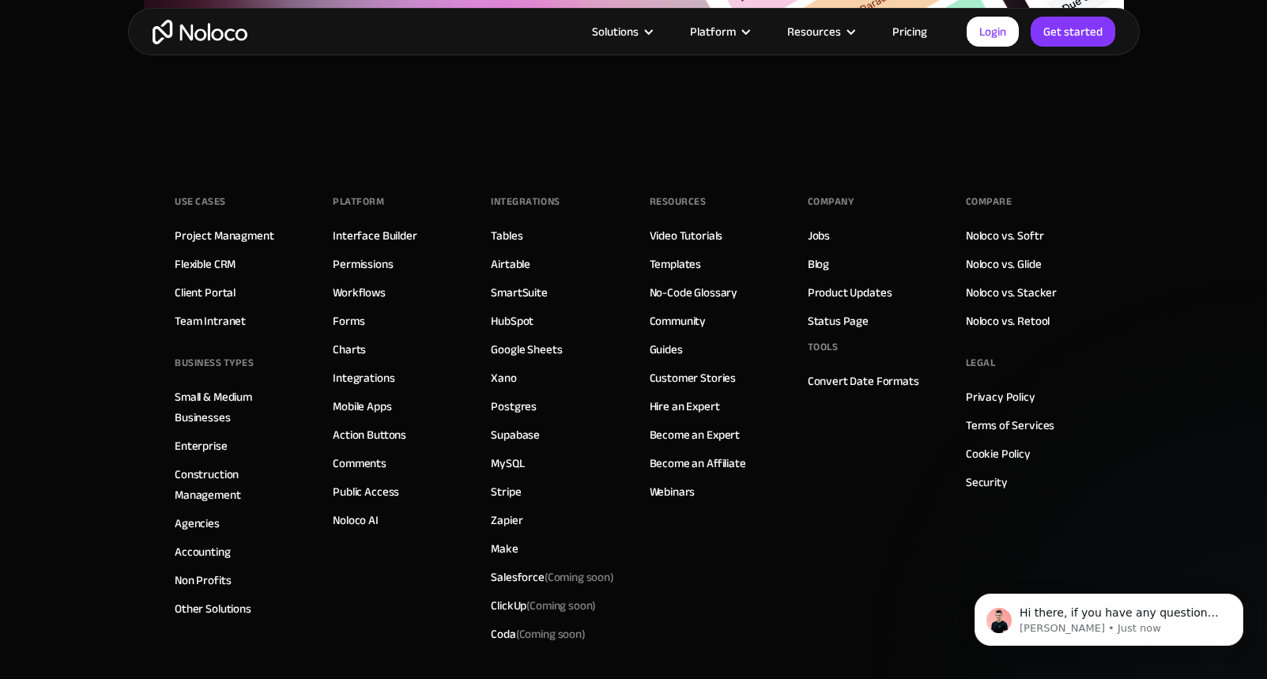
scroll to position [8732, 0]
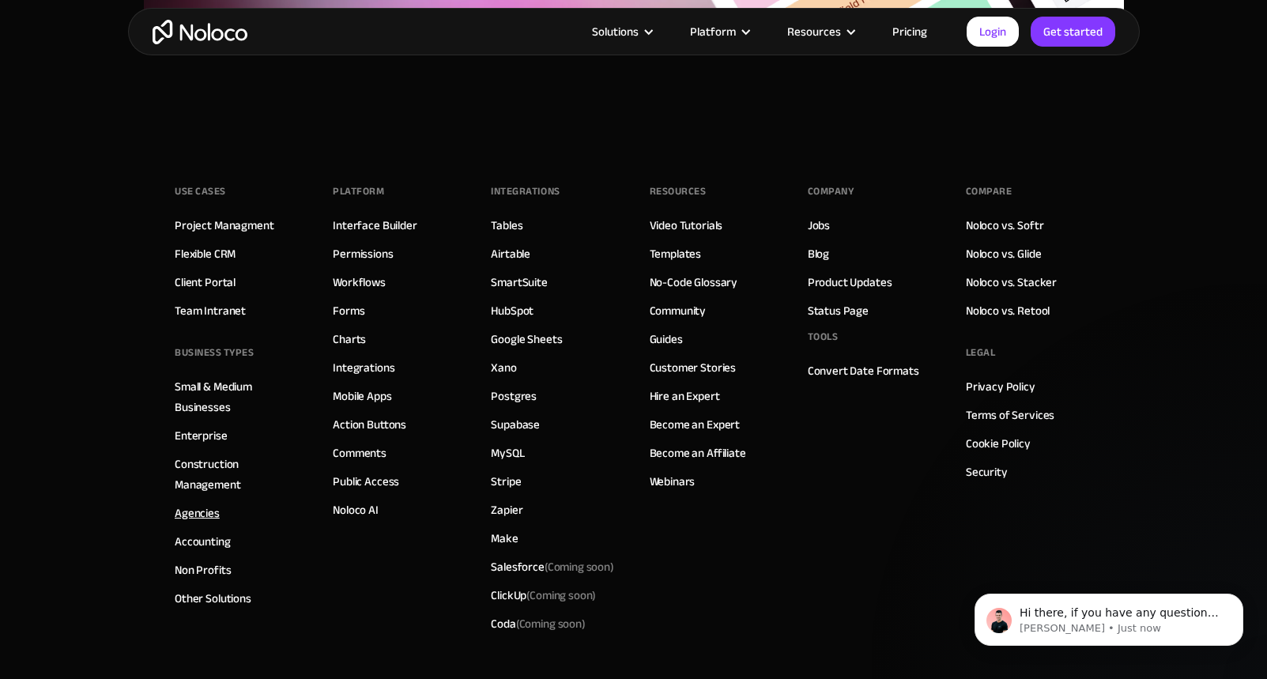
click at [208, 511] on link "Agencies" at bounding box center [197, 513] width 45 height 21
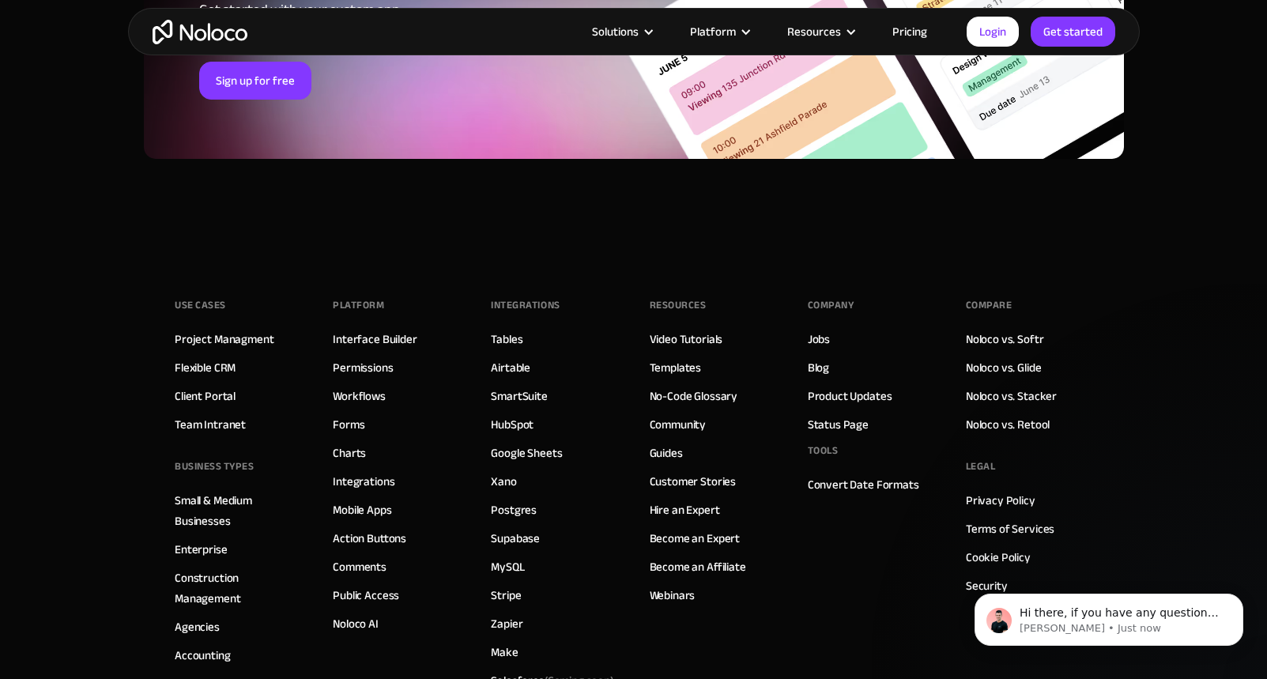
scroll to position [7508, 0]
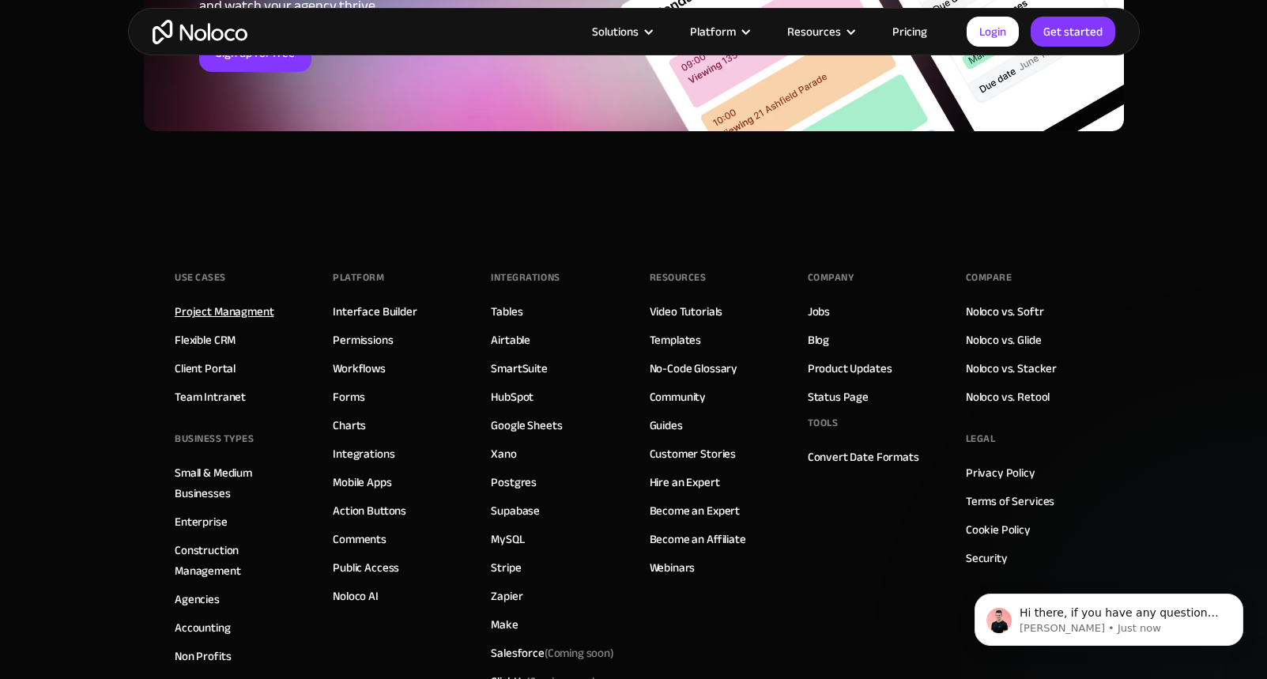
click at [236, 311] on link "Project Managment" at bounding box center [224, 311] width 99 height 21
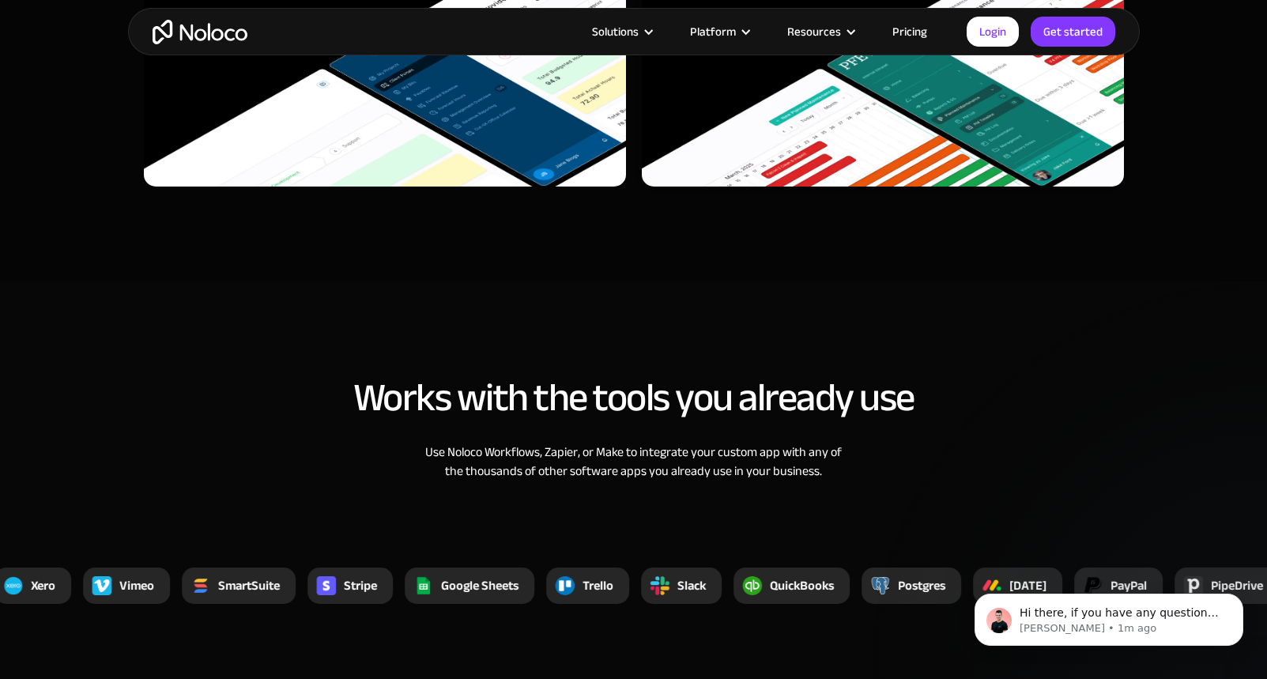
scroll to position [5687, 0]
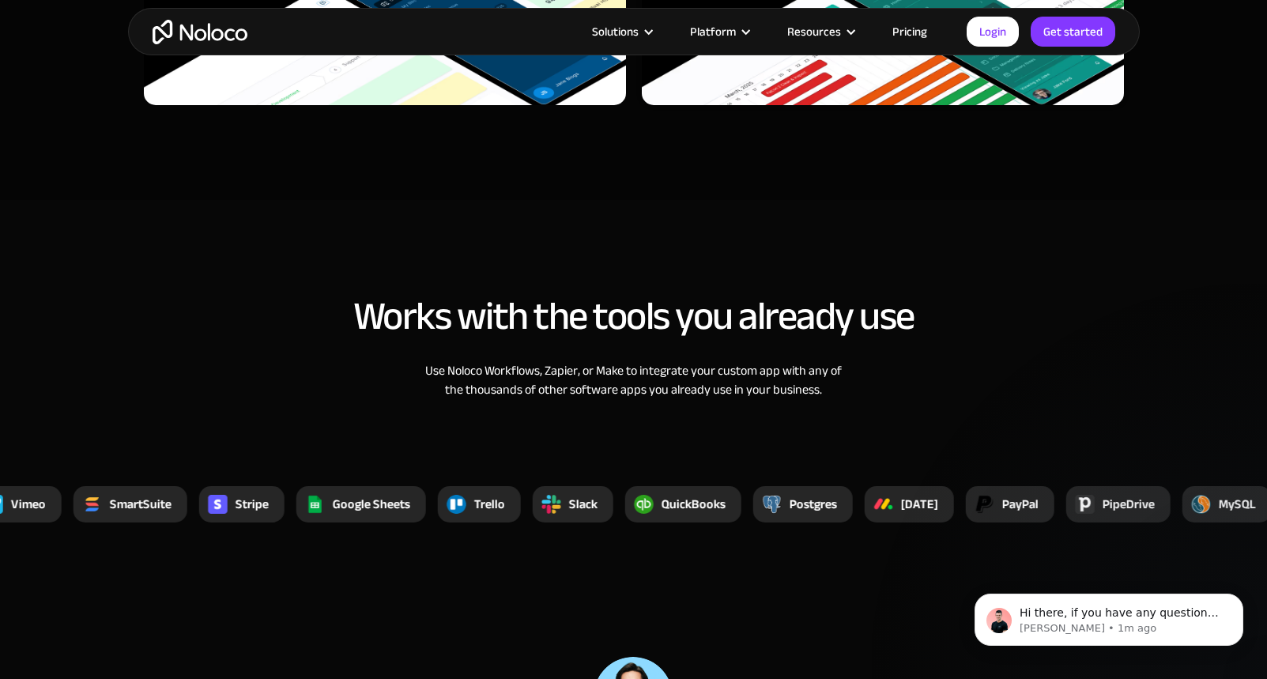
click at [912, 33] on link "Pricing" at bounding box center [910, 31] width 74 height 21
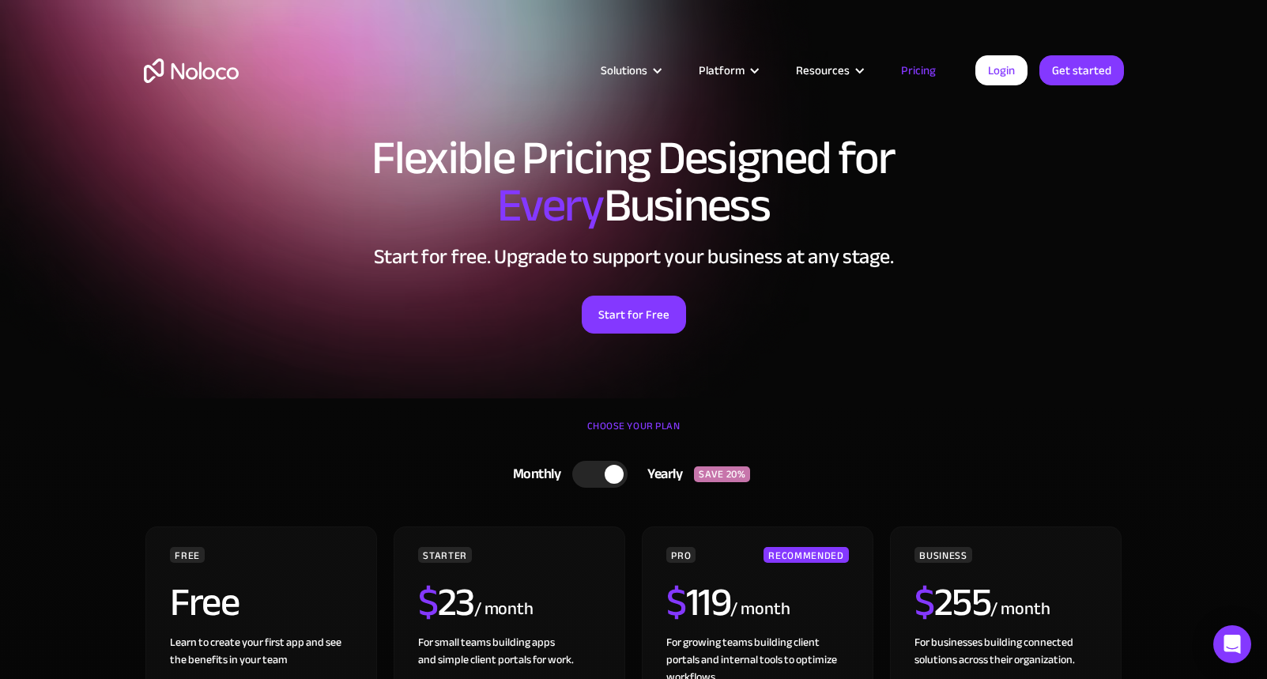
scroll to position [10, 0]
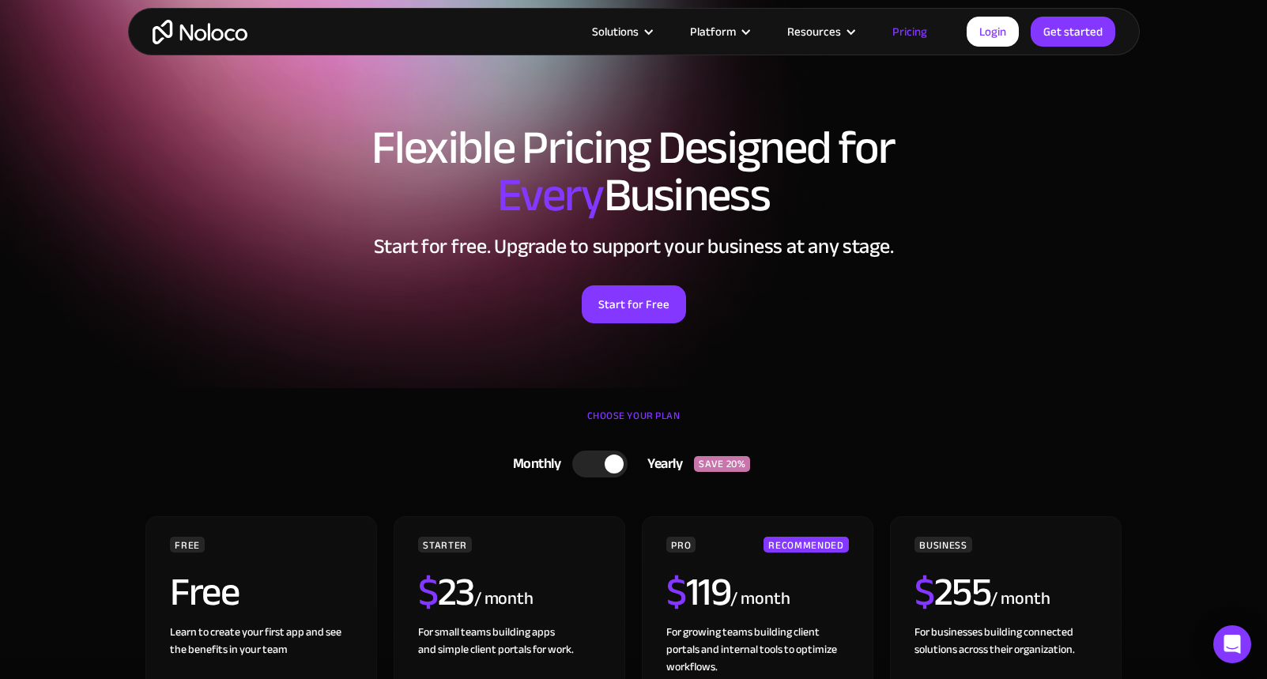
click at [595, 471] on div at bounding box center [599, 464] width 55 height 27
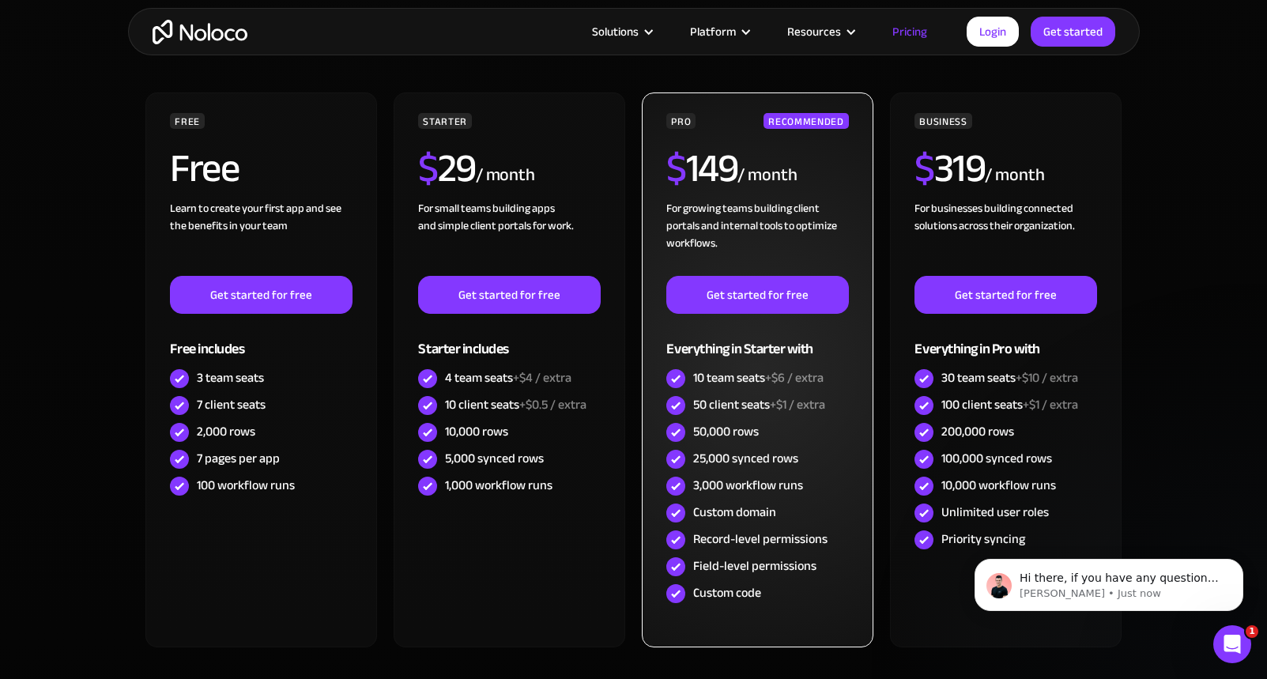
scroll to position [0, 0]
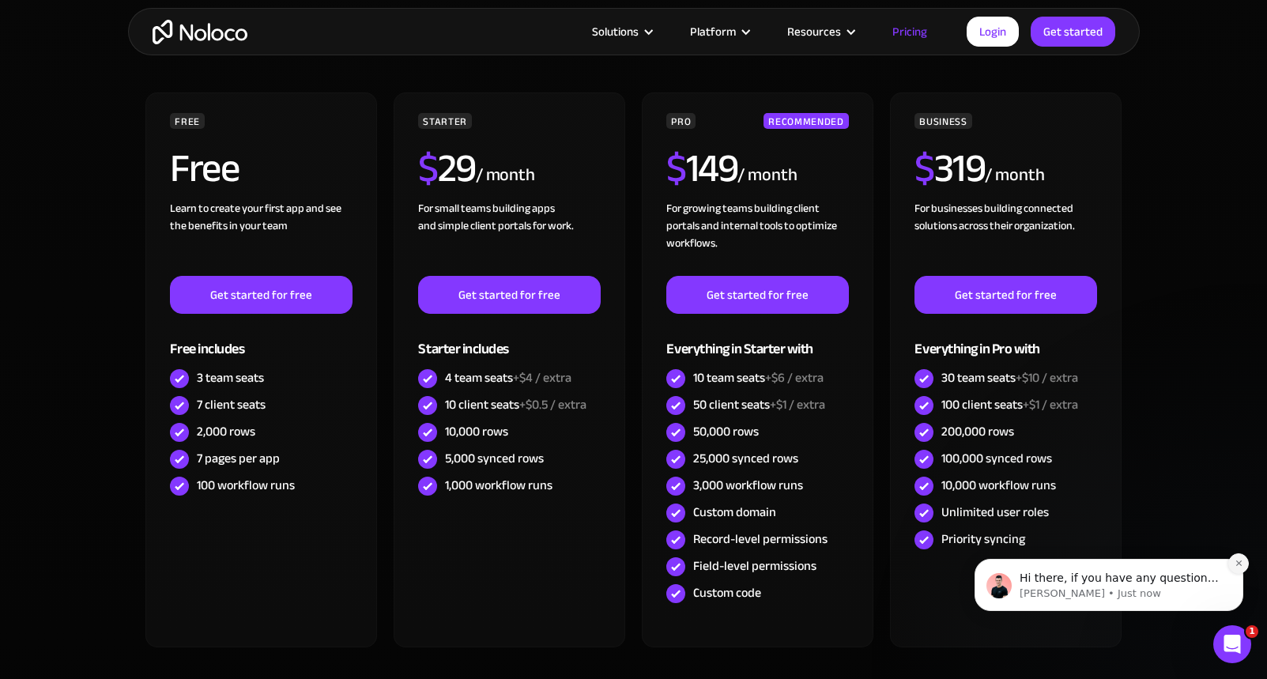
click at [1239, 564] on icon "Dismiss notification" at bounding box center [1239, 564] width 6 height 6
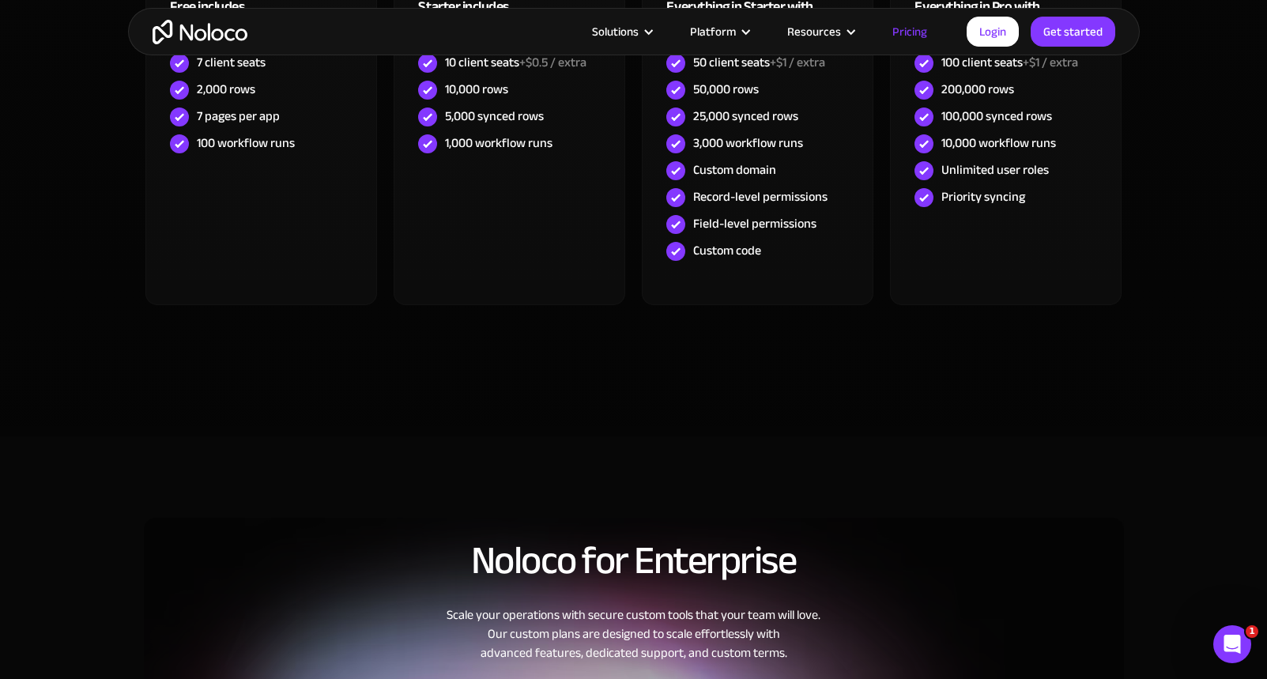
scroll to position [417, 0]
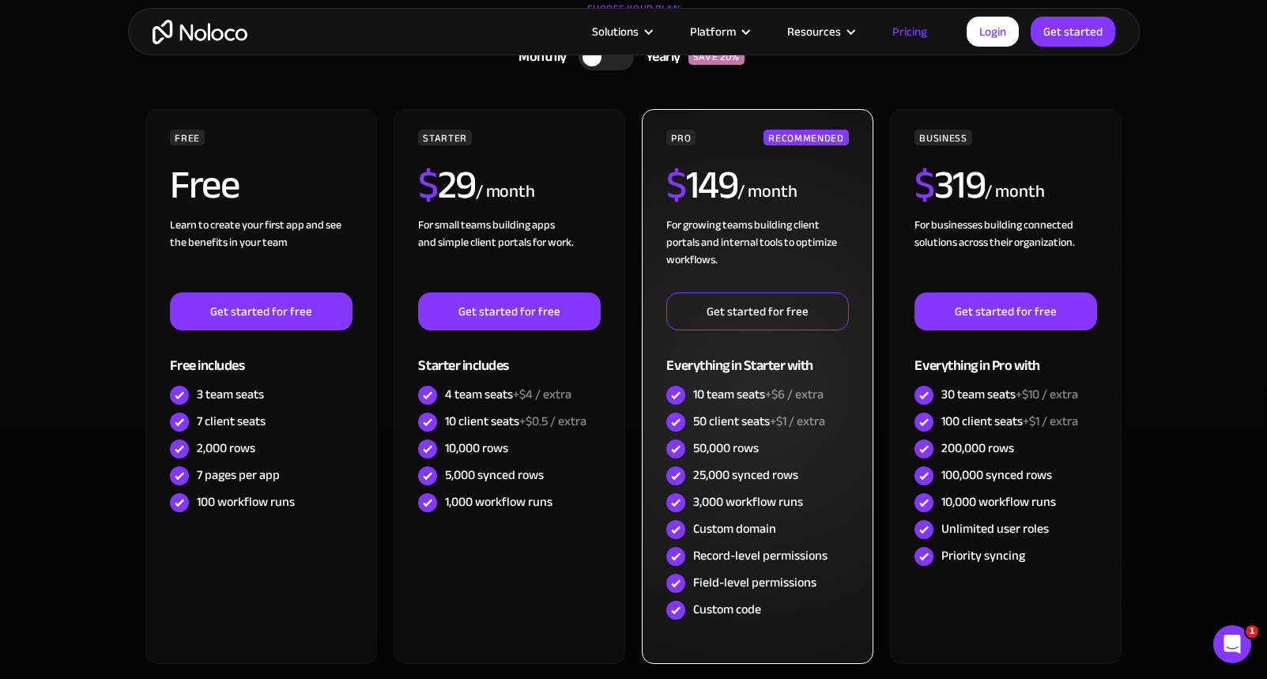
click at [737, 312] on link "Get started for free" at bounding box center [758, 312] width 182 height 38
